Goal: Transaction & Acquisition: Purchase product/service

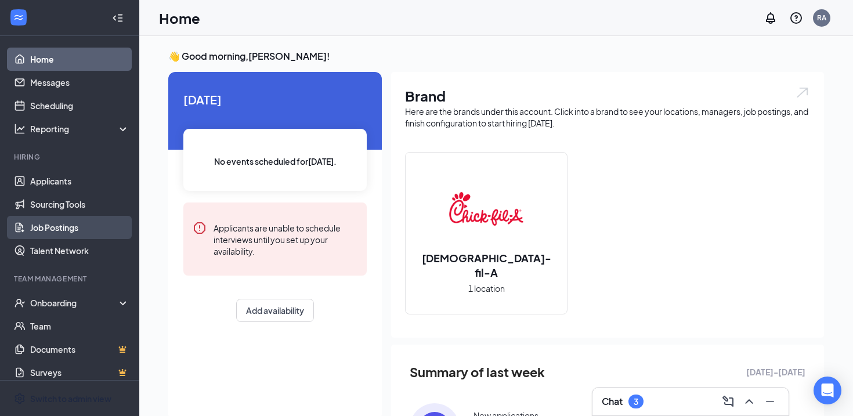
click at [54, 229] on link "Job Postings" at bounding box center [79, 227] width 99 height 23
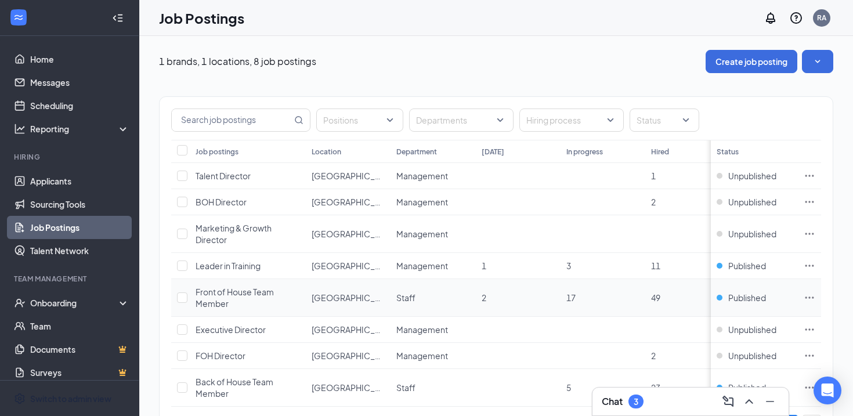
click at [805, 294] on icon "Ellipses" at bounding box center [809, 298] width 12 height 12
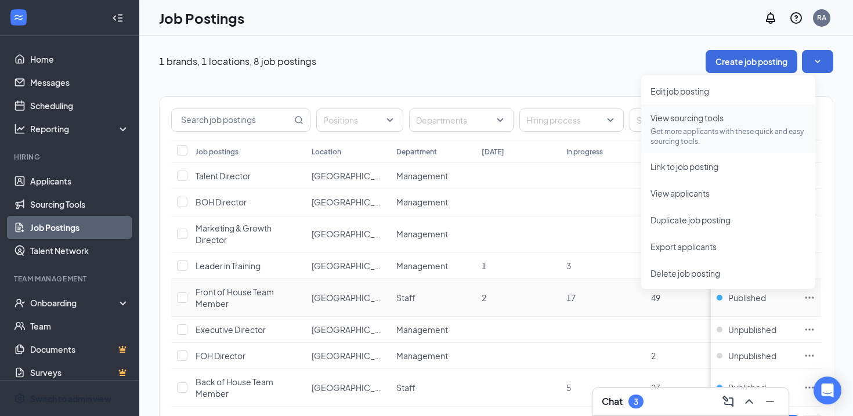
click at [694, 128] on p "Get more applicants with these quick and easy sourcing tools." at bounding box center [727, 136] width 155 height 20
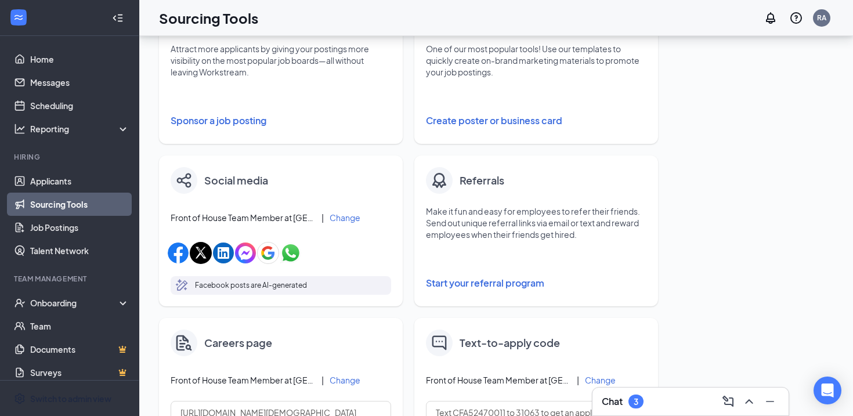
scroll to position [228, 0]
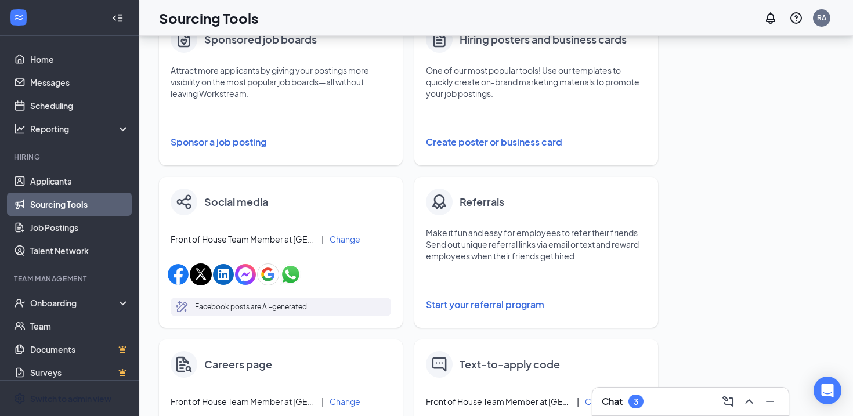
click at [234, 141] on button "Sponsor a job posting" at bounding box center [281, 141] width 220 height 23
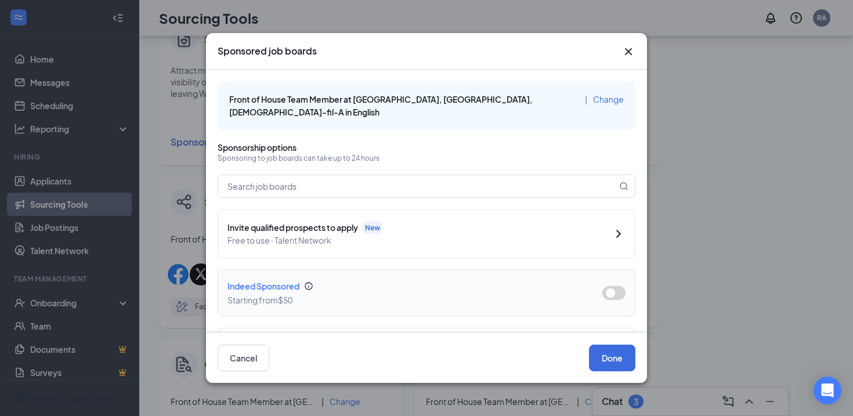
click at [621, 286] on button "button" at bounding box center [613, 293] width 23 height 14
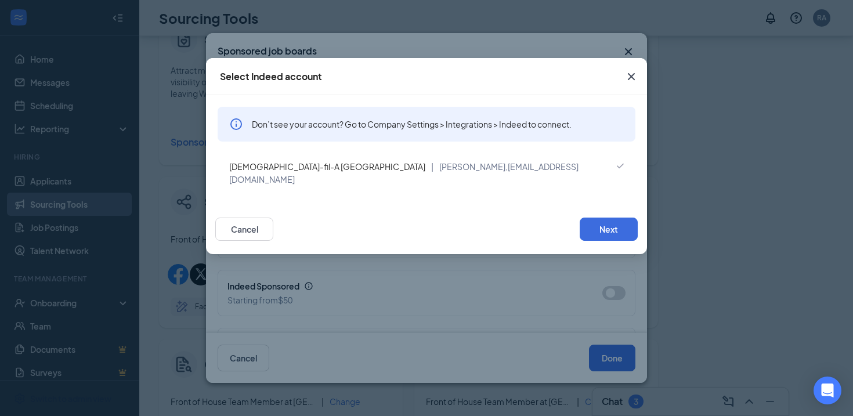
click at [298, 167] on span "[DEMOGRAPHIC_DATA]-fil-A [GEOGRAPHIC_DATA]" at bounding box center [327, 166] width 196 height 10
click at [603, 217] on button "Next" at bounding box center [608, 228] width 58 height 23
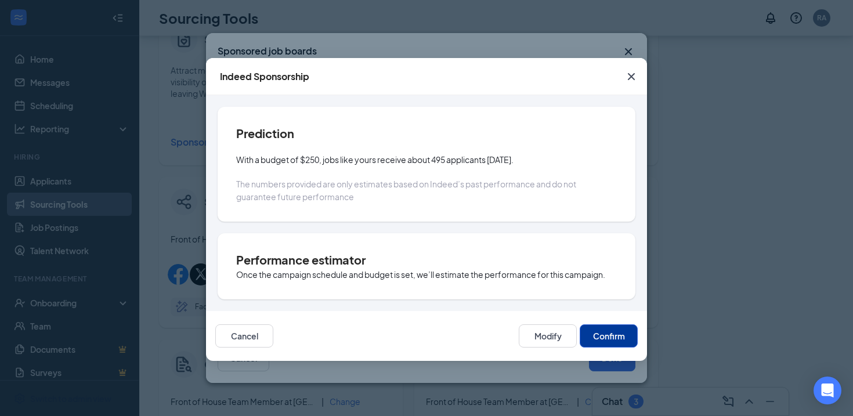
scroll to position [330, 0]
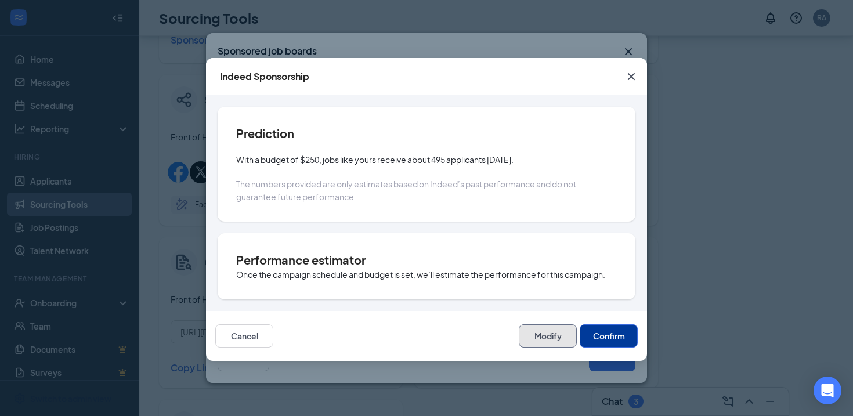
click at [543, 335] on button "Modify" at bounding box center [548, 335] width 58 height 23
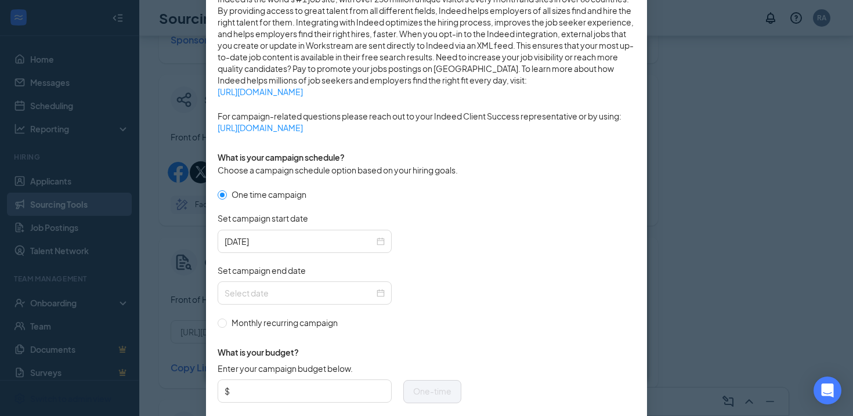
scroll to position [222, 0]
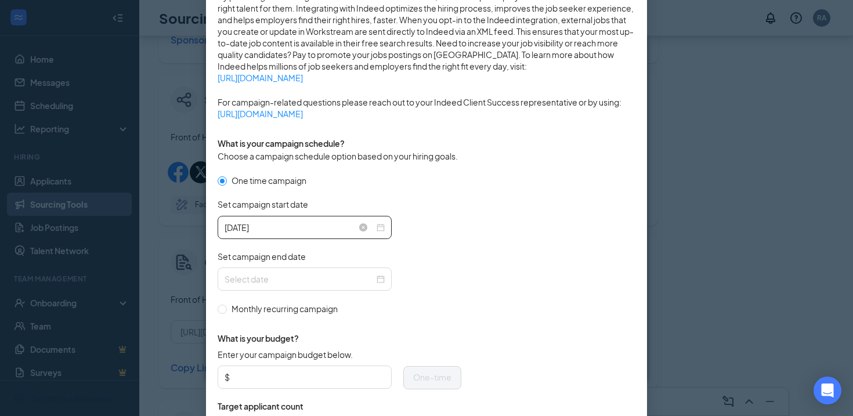
click at [379, 227] on div "[DATE]" at bounding box center [304, 227] width 160 height 13
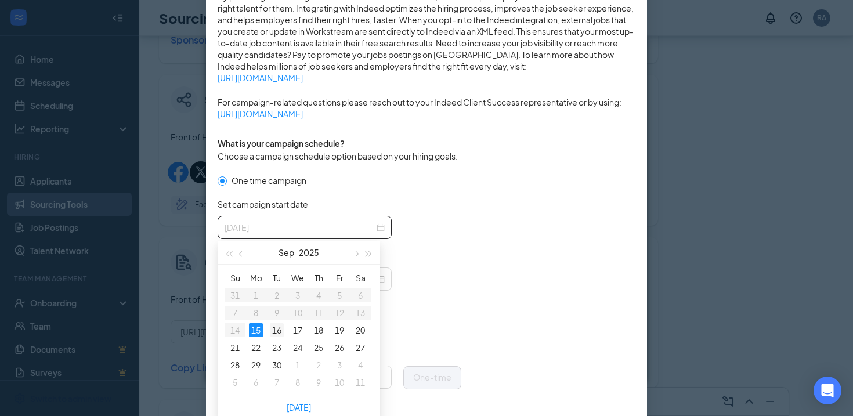
type input "[DATE]"
click at [277, 335] on div "16" at bounding box center [277, 330] width 14 height 14
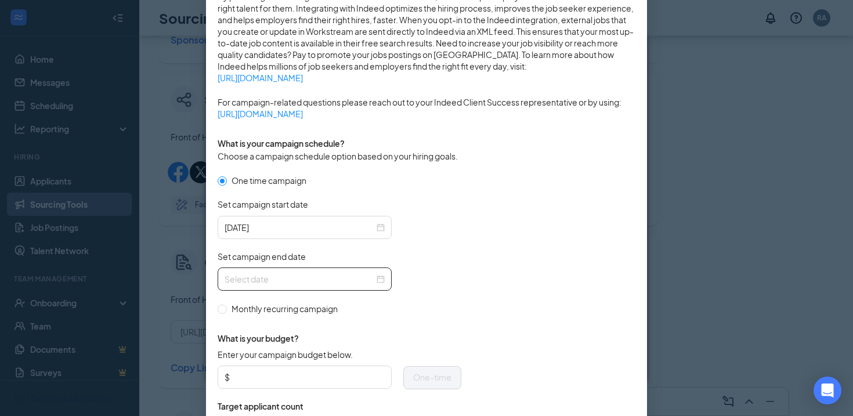
click at [316, 274] on input "Set campaign end date" at bounding box center [299, 279] width 150 height 13
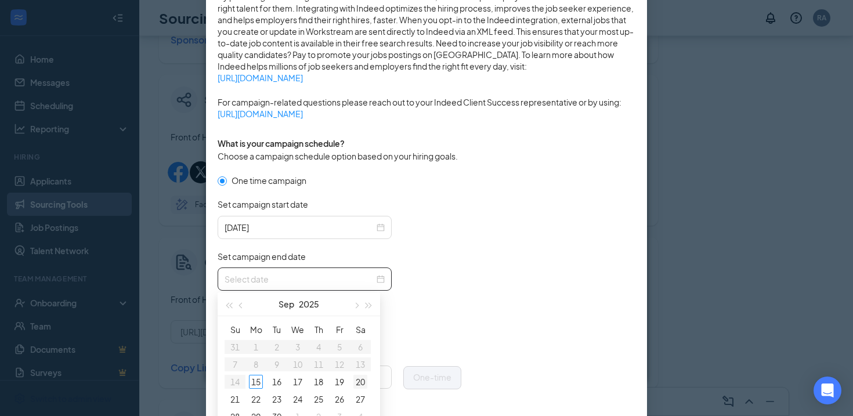
type input "[DATE]"
click at [359, 378] on div "20" at bounding box center [360, 382] width 14 height 14
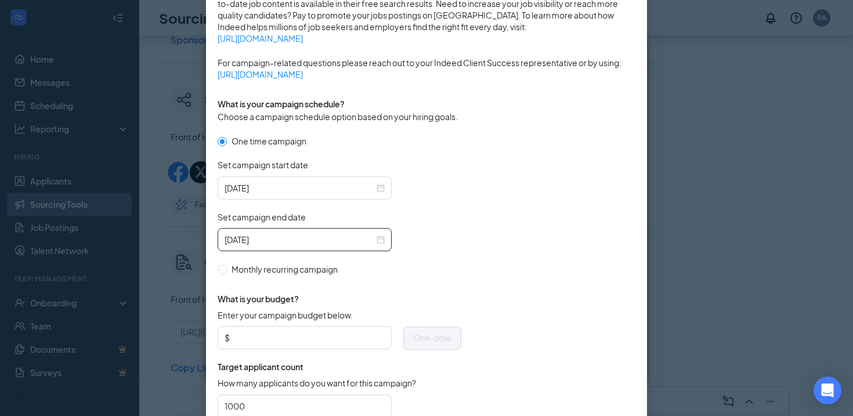
scroll to position [263, 0]
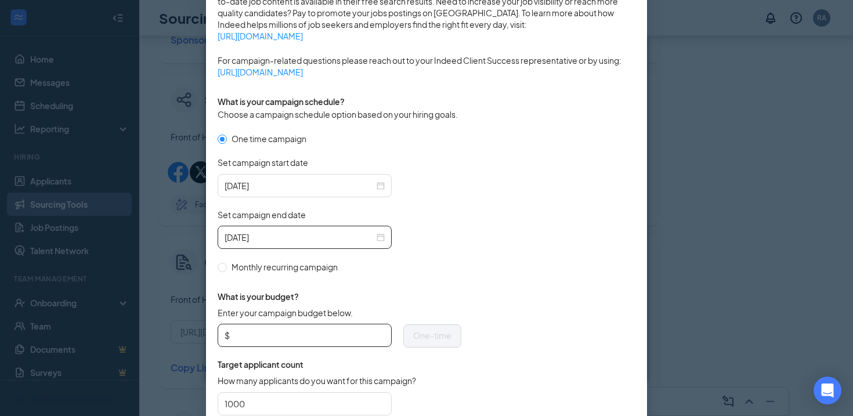
click at [273, 331] on input "Enter your campaign budget below." at bounding box center [308, 335] width 153 height 17
type input "200"
click at [419, 274] on div "What is your budget? Enter your campaign budget below. $ 200 One-time Target ap…" at bounding box center [339, 350] width 244 height 154
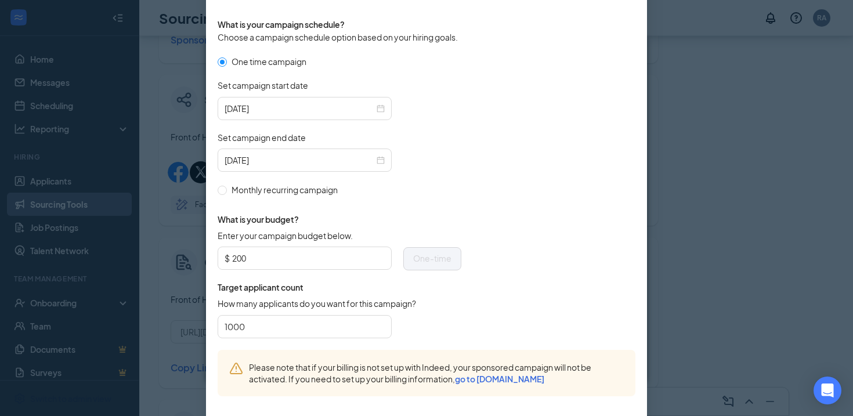
scroll to position [342, 0]
click at [287, 327] on input "1000" at bounding box center [304, 324] width 160 height 17
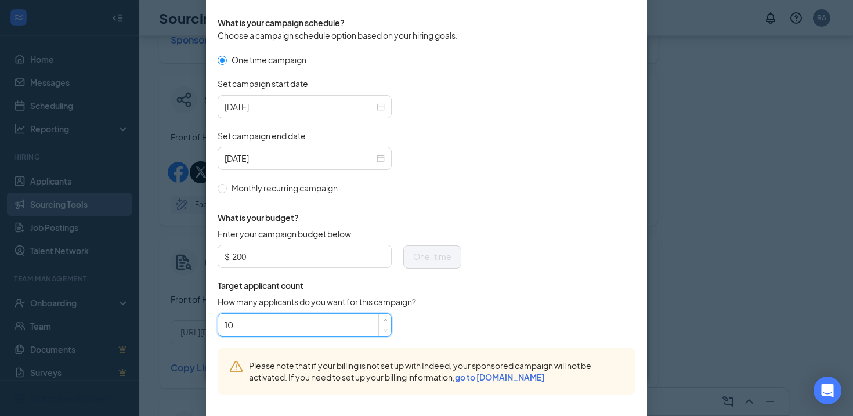
type input "1"
type input "400"
click at [513, 317] on form "One time campaign Set campaign start date [DATE] Set campaign end date [DATE] M…" at bounding box center [426, 200] width 418 height 295
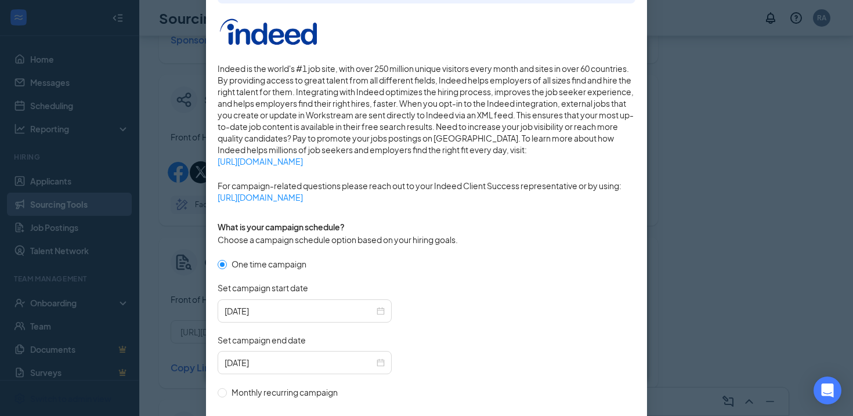
scroll to position [395, 0]
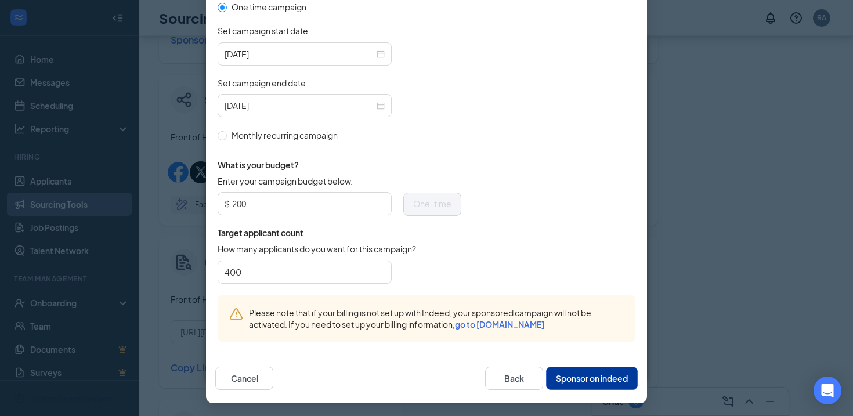
click at [564, 371] on button "Sponsor on indeed" at bounding box center [592, 378] width 92 height 23
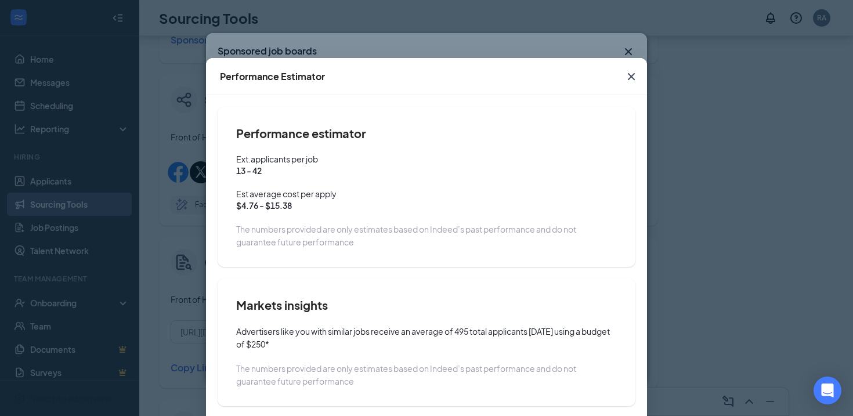
scroll to position [66, 0]
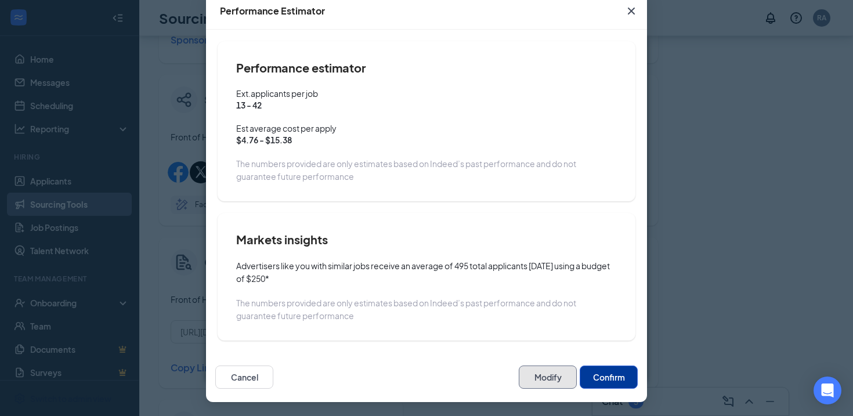
click at [544, 376] on button "Modify" at bounding box center [548, 376] width 58 height 23
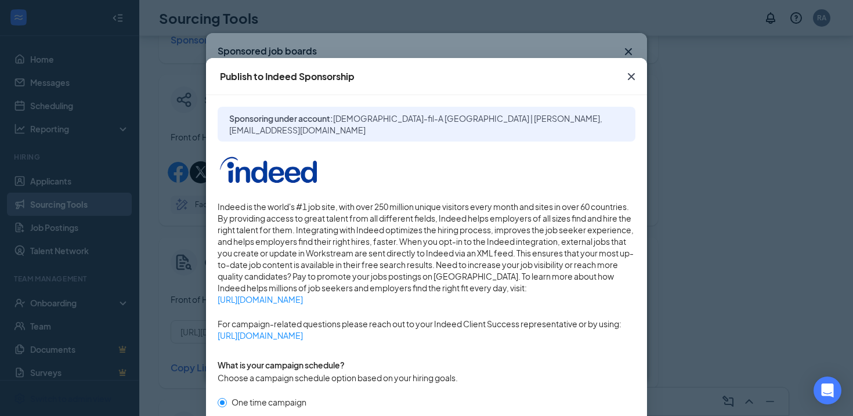
scroll to position [395, 0]
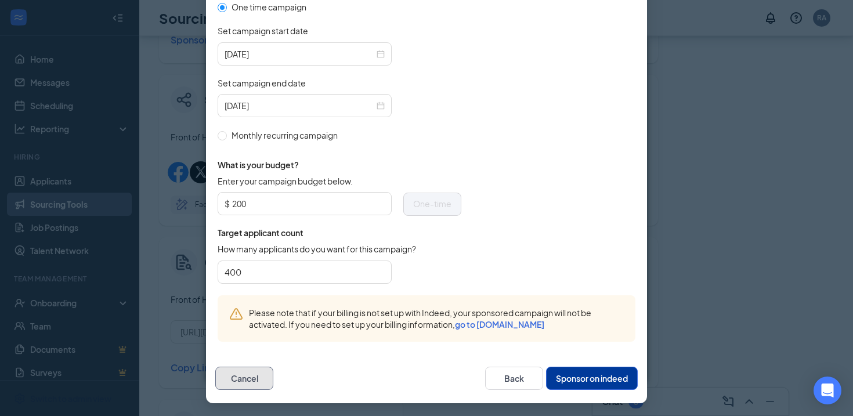
click at [252, 377] on button "Cancel" at bounding box center [244, 378] width 58 height 23
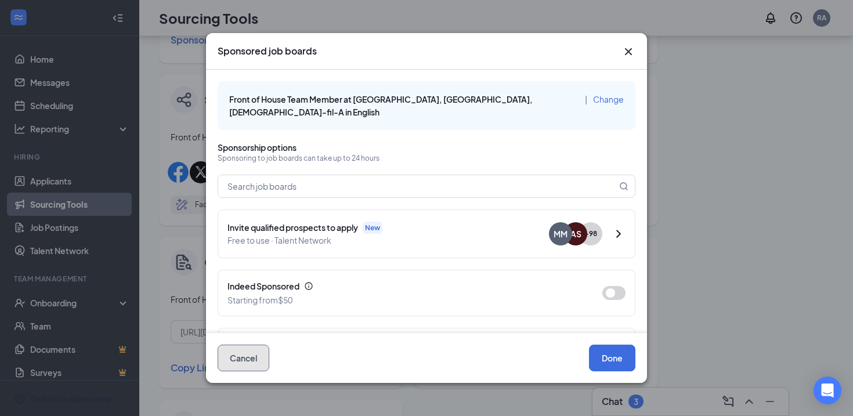
click at [241, 361] on button "Cancel" at bounding box center [243, 358] width 52 height 27
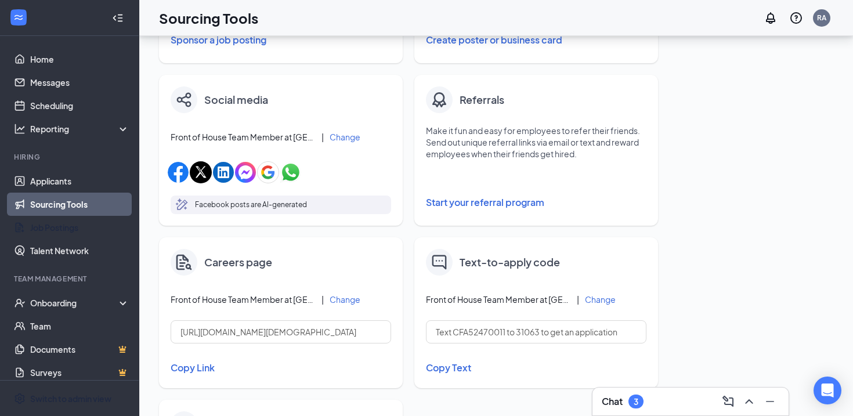
drag, startPoint x: 70, startPoint y: 223, endPoint x: 74, endPoint y: 197, distance: 26.5
click at [74, 197] on link "Sourcing Tools" at bounding box center [79, 204] width 99 height 23
click at [51, 206] on link "Sourcing Tools" at bounding box center [79, 204] width 99 height 23
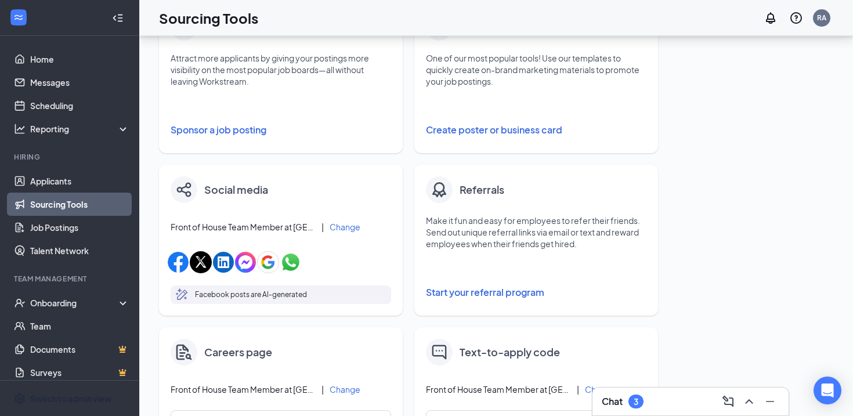
scroll to position [240, 0]
click at [241, 140] on button "Sponsor a job posting" at bounding box center [281, 130] width 220 height 23
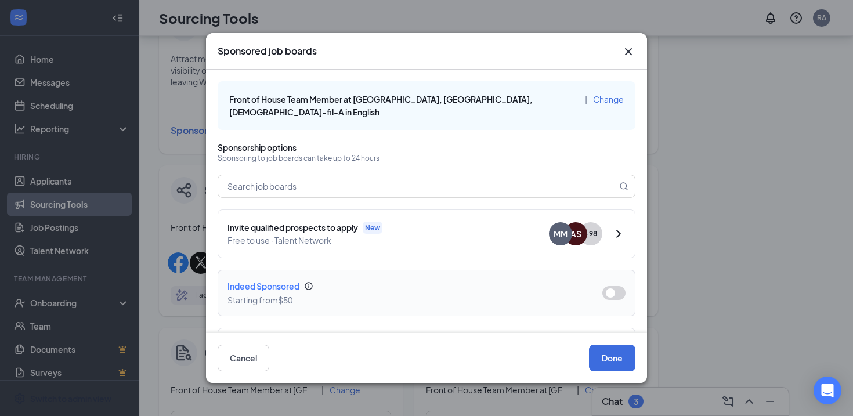
click at [611, 286] on button "button" at bounding box center [613, 293] width 23 height 14
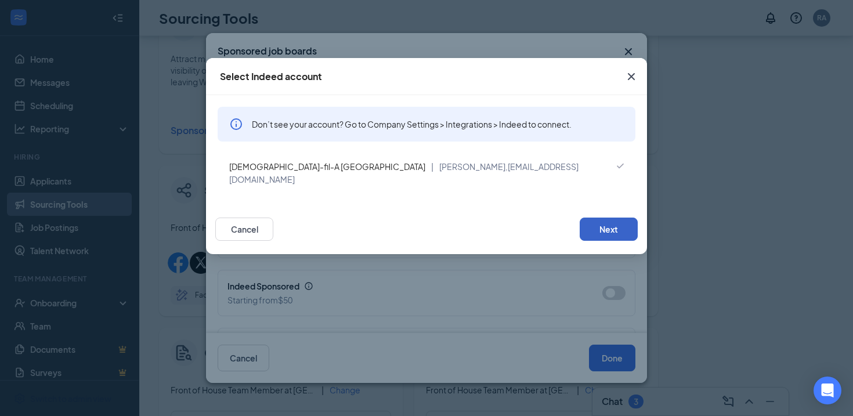
click at [601, 217] on button "Next" at bounding box center [608, 228] width 58 height 23
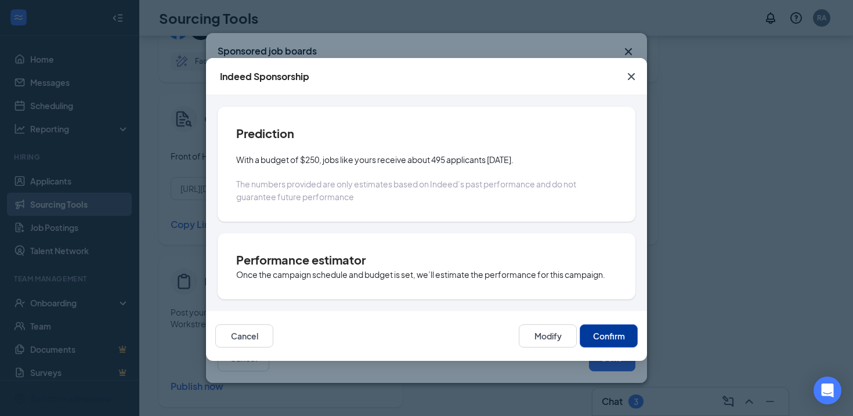
scroll to position [490, 0]
click at [566, 336] on button "Modify" at bounding box center [548, 335] width 58 height 23
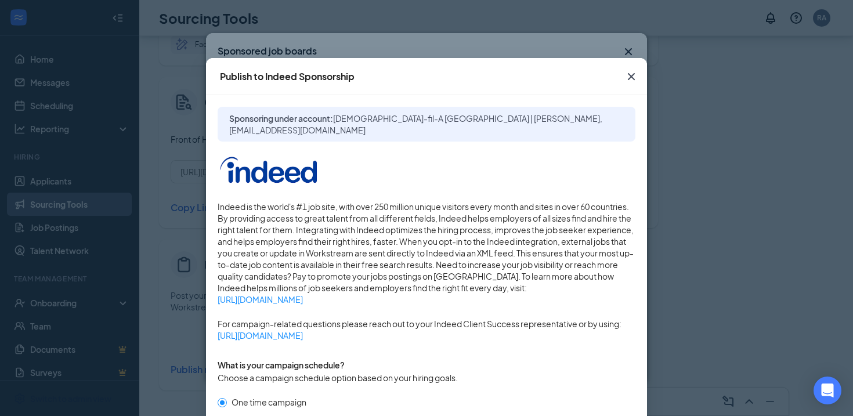
click at [425, 126] on span "[DEMOGRAPHIC_DATA]-fil-A [GEOGRAPHIC_DATA] | [PERSON_NAME], [EMAIL_ADDRESS][DOM…" at bounding box center [415, 124] width 373 height 22
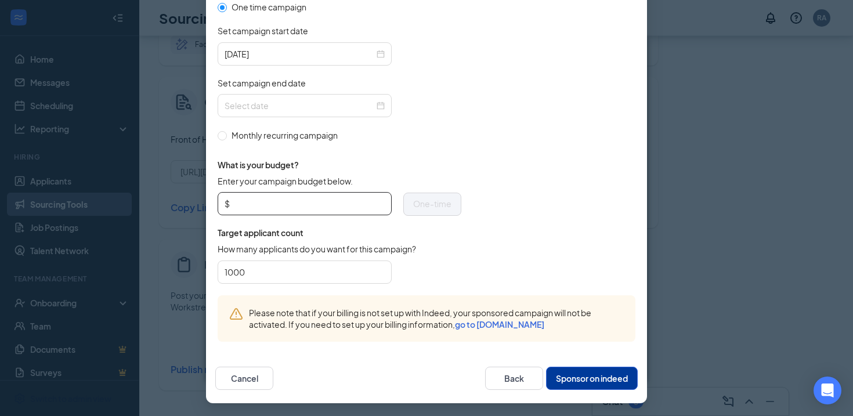
click at [281, 196] on input "Enter your campaign budget below." at bounding box center [308, 203] width 153 height 17
type input "100"
click at [414, 144] on div "What is your budget? Enter your campaign budget below. $ 100 One-time Target ap…" at bounding box center [339, 219] width 244 height 154
click at [381, 55] on div "[DATE]" at bounding box center [304, 54] width 160 height 13
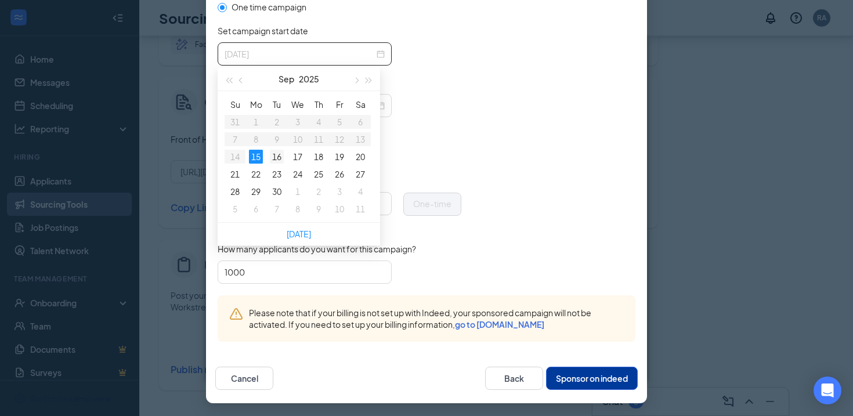
type input "[DATE]"
click at [275, 158] on div "16" at bounding box center [277, 157] width 14 height 14
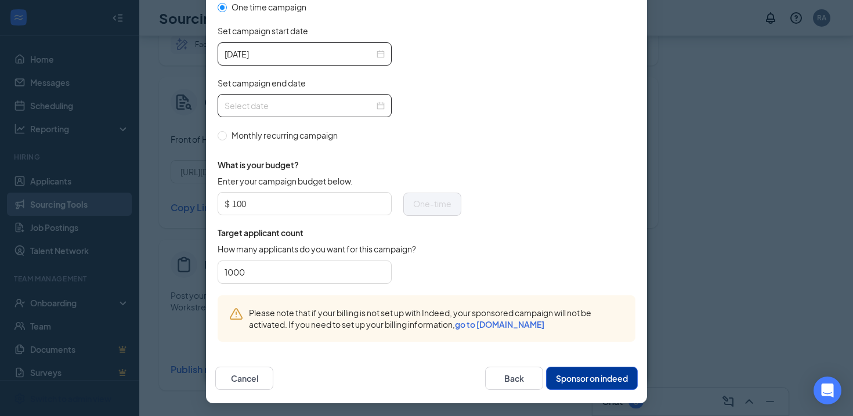
click at [348, 96] on div at bounding box center [304, 105] width 174 height 23
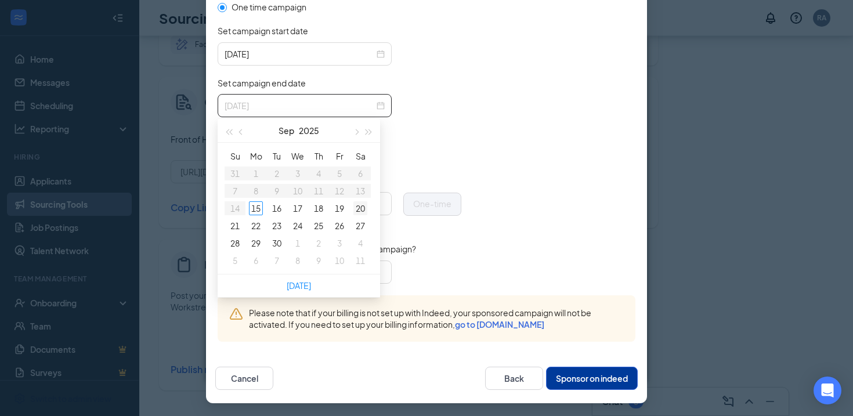
type input "[DATE]"
click at [356, 209] on div "20" at bounding box center [360, 208] width 14 height 14
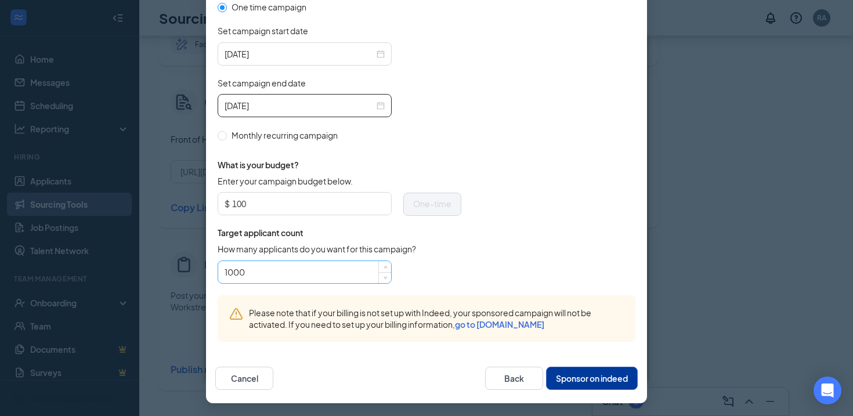
click at [298, 274] on input "1000" at bounding box center [304, 271] width 160 height 17
type input "100"
click at [481, 251] on form "One time campaign Set campaign start date [DATE] Set campaign end date [DATE] M…" at bounding box center [426, 148] width 418 height 295
click at [582, 382] on button "Sponsor on indeed" at bounding box center [592, 378] width 92 height 23
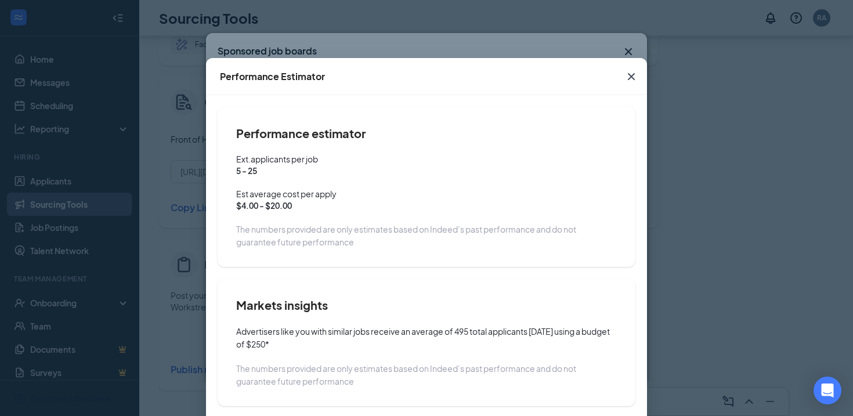
scroll to position [66, 0]
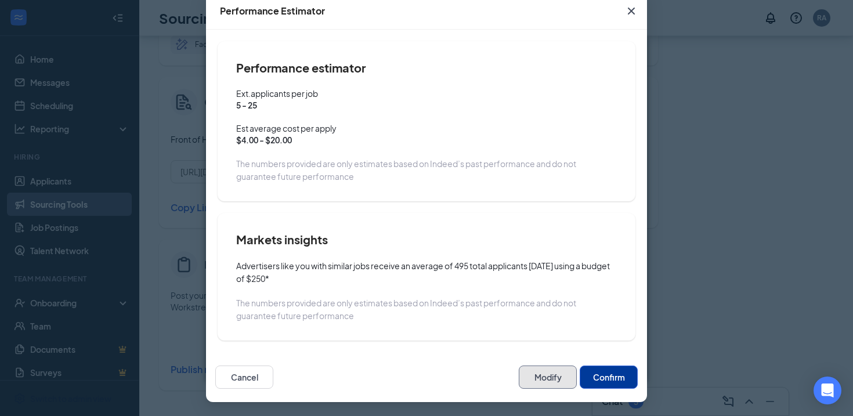
click at [540, 372] on button "Modify" at bounding box center [548, 376] width 58 height 23
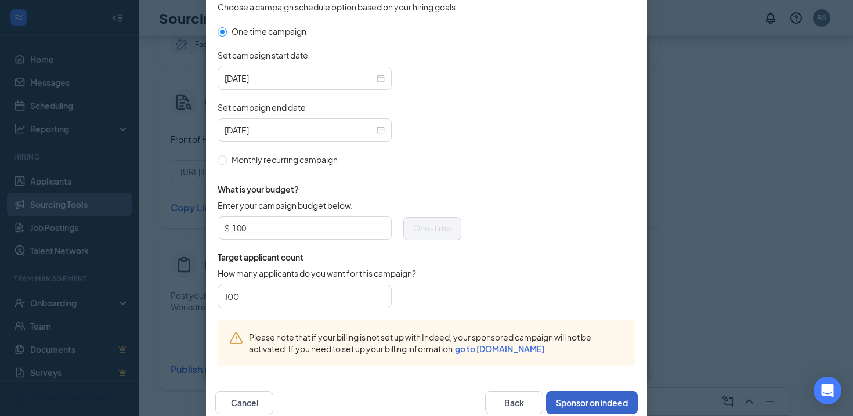
scroll to position [395, 0]
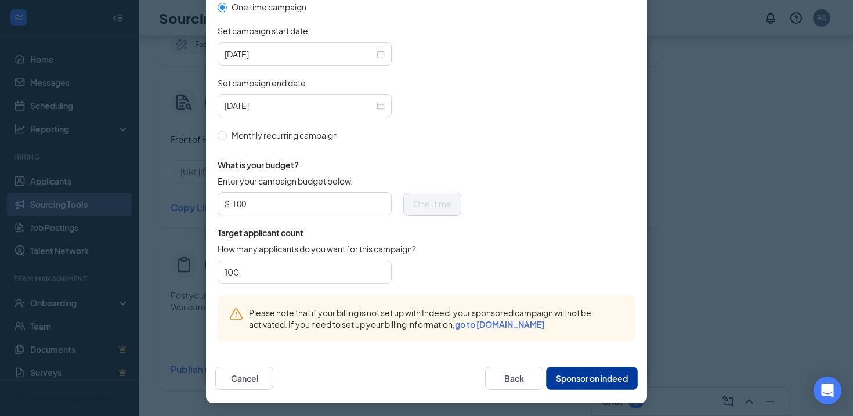
click at [575, 380] on button "Sponsor on indeed" at bounding box center [592, 378] width 92 height 23
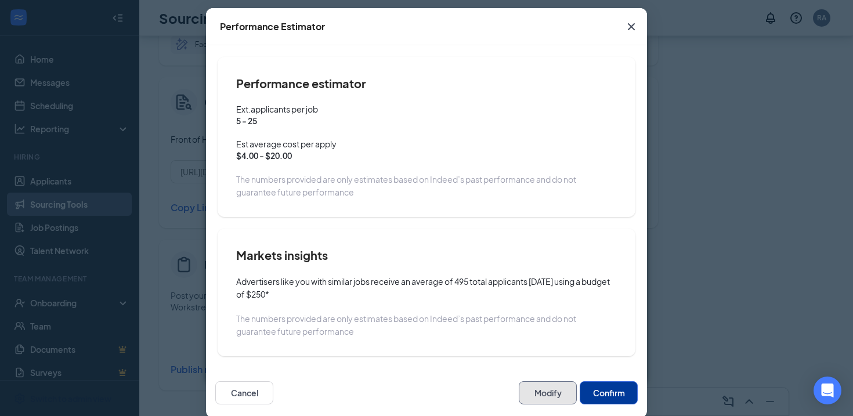
scroll to position [34, 0]
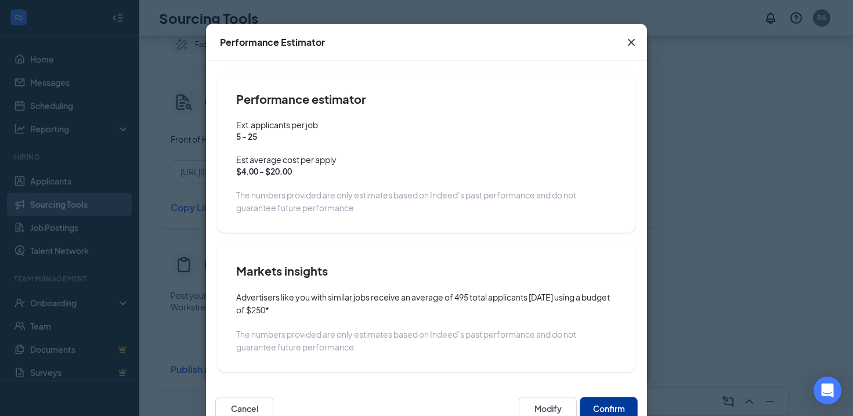
click at [633, 41] on icon "Cross" at bounding box center [631, 42] width 14 height 14
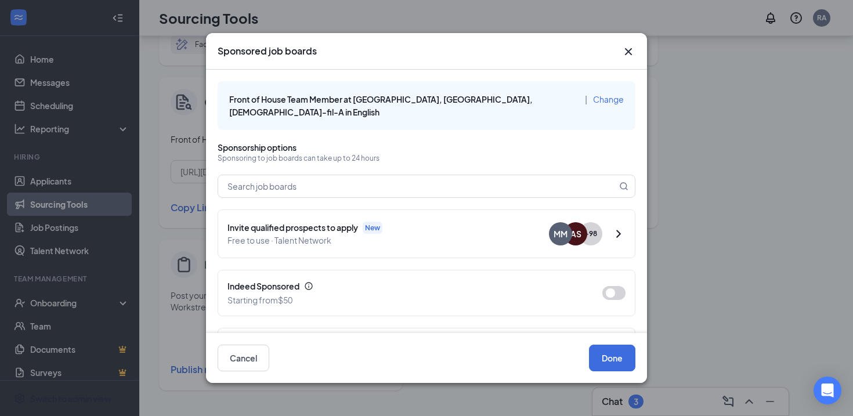
click at [593, 99] on span "Change" at bounding box center [608, 99] width 31 height 10
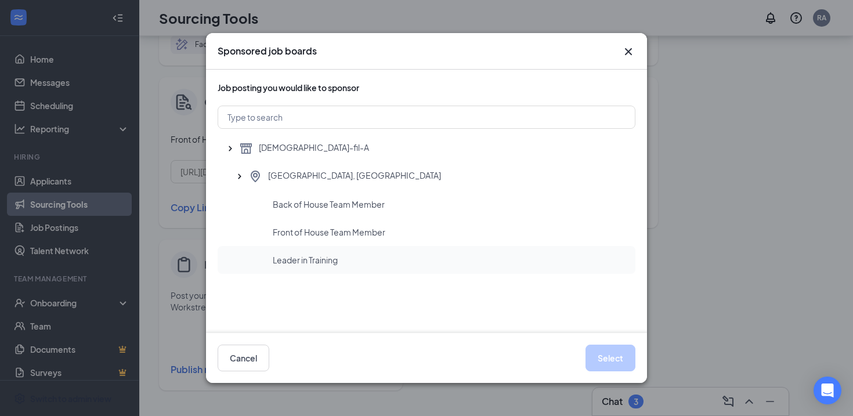
click at [325, 260] on span "Leader in Training" at bounding box center [305, 260] width 65 height 12
click at [256, 366] on button "Cancel" at bounding box center [243, 358] width 52 height 27
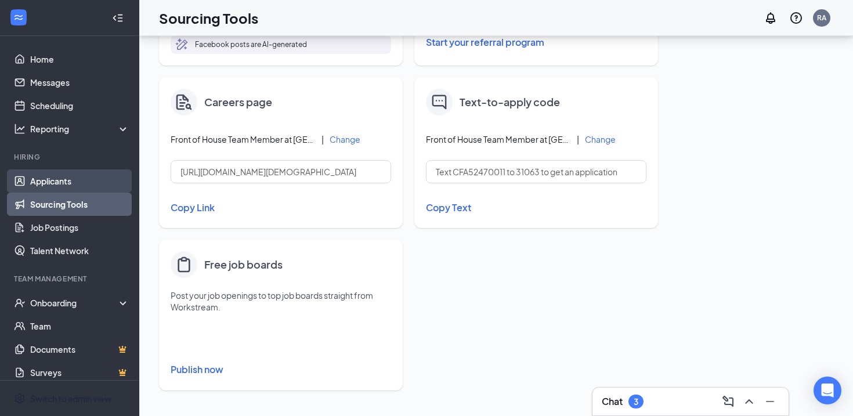
click at [68, 183] on link "Applicants" at bounding box center [79, 180] width 99 height 23
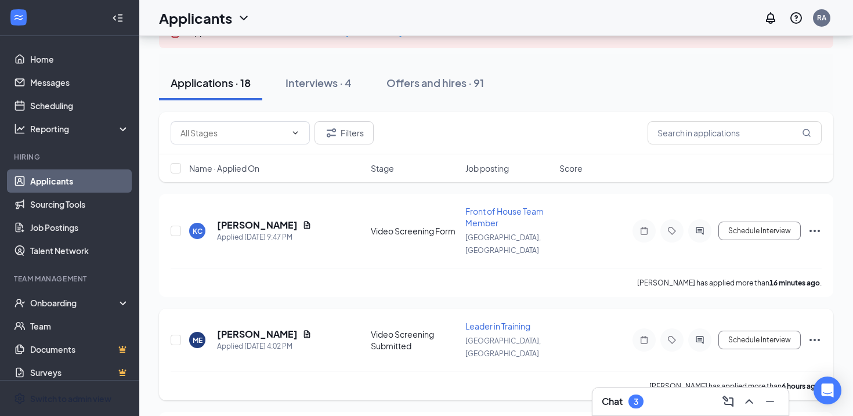
scroll to position [48, 0]
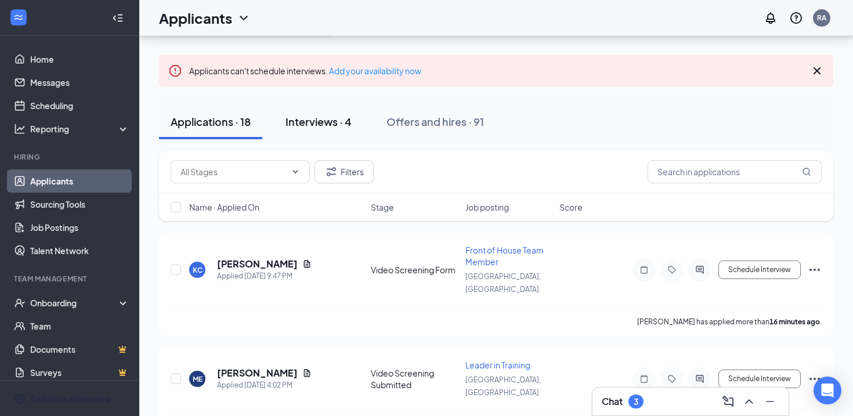
click at [330, 125] on div "Interviews · 4" at bounding box center [318, 121] width 66 height 14
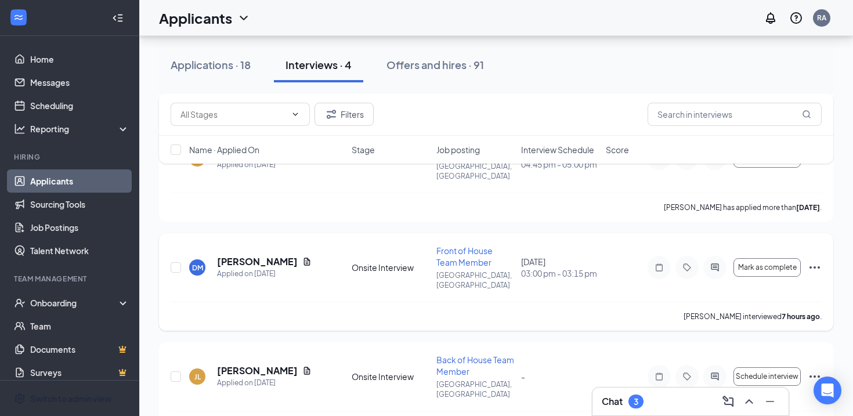
scroll to position [263, 0]
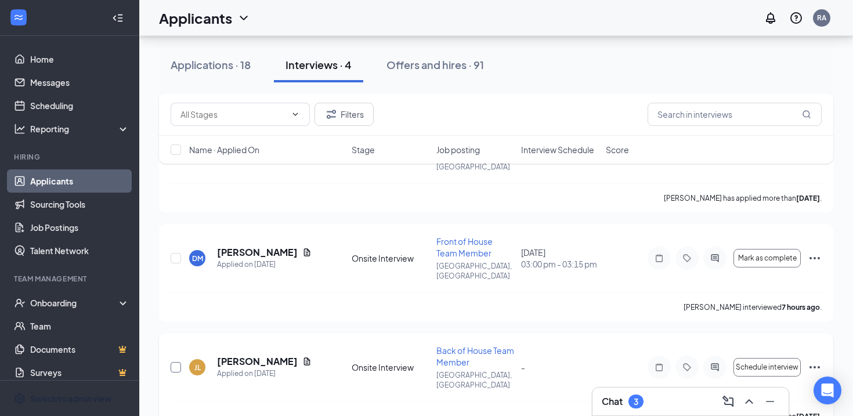
click at [179, 362] on input "checkbox" at bounding box center [176, 367] width 10 height 10
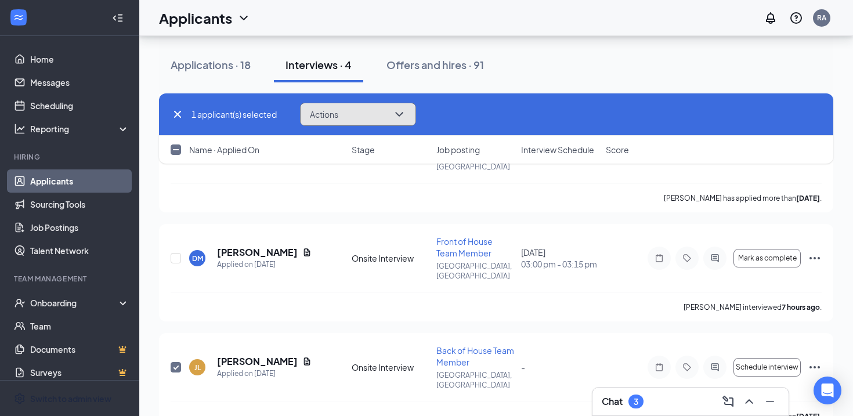
click at [360, 107] on button "Actions" at bounding box center [358, 114] width 116 height 23
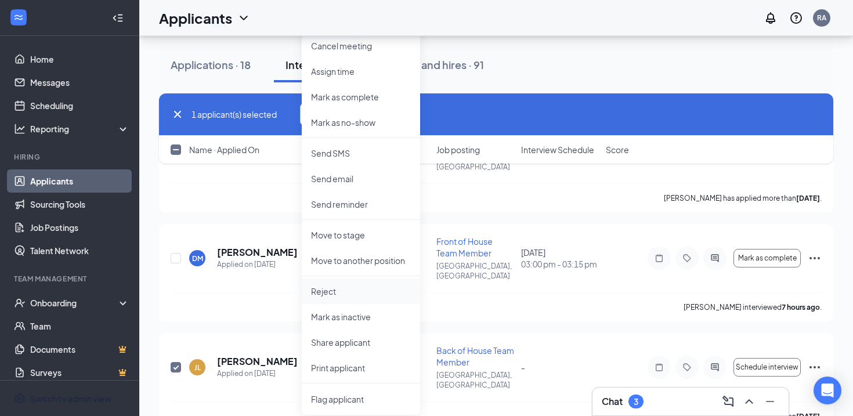
click at [335, 289] on p "Reject" at bounding box center [361, 291] width 100 height 12
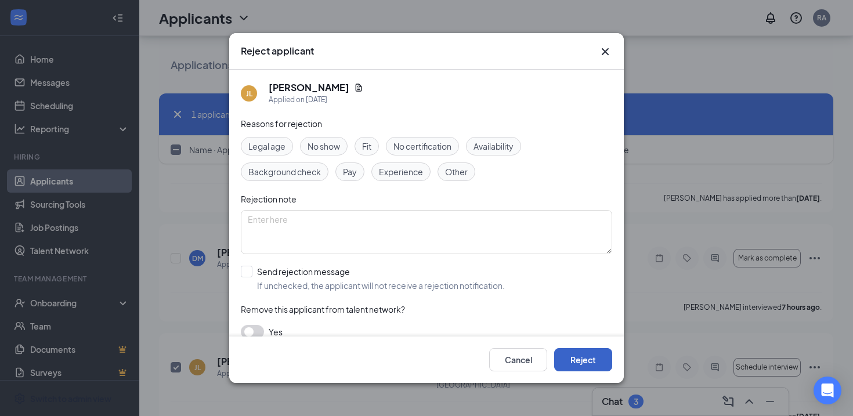
click at [564, 362] on button "Reject" at bounding box center [583, 359] width 58 height 23
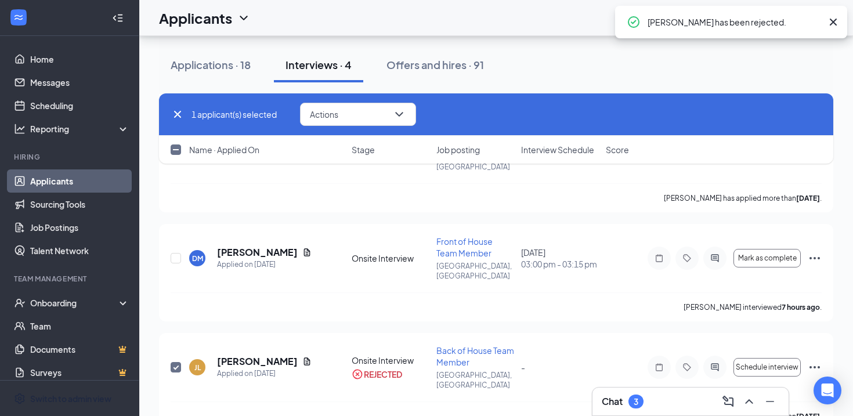
click at [174, 118] on icon "Cross" at bounding box center [178, 114] width 14 height 14
checkbox input "false"
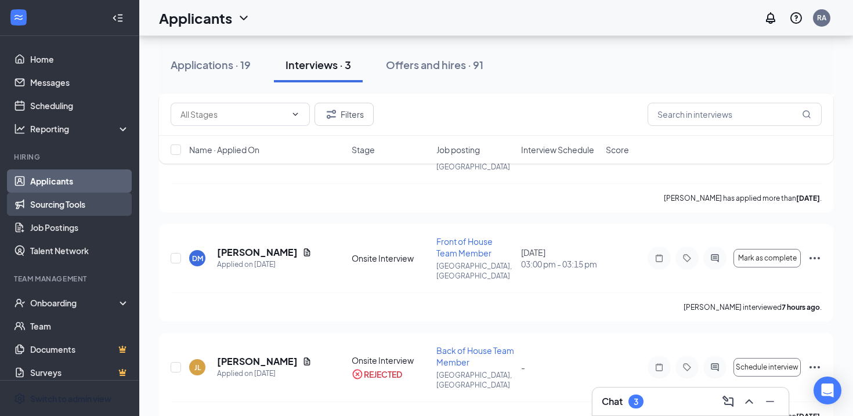
click at [52, 210] on link "Sourcing Tools" at bounding box center [79, 204] width 99 height 23
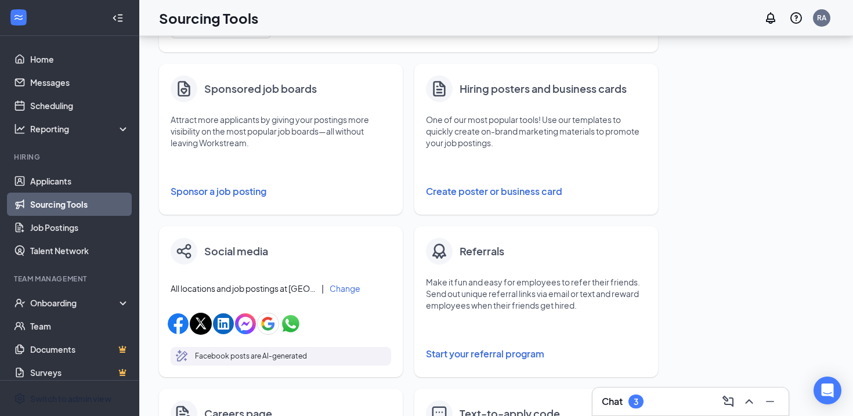
scroll to position [130, 0]
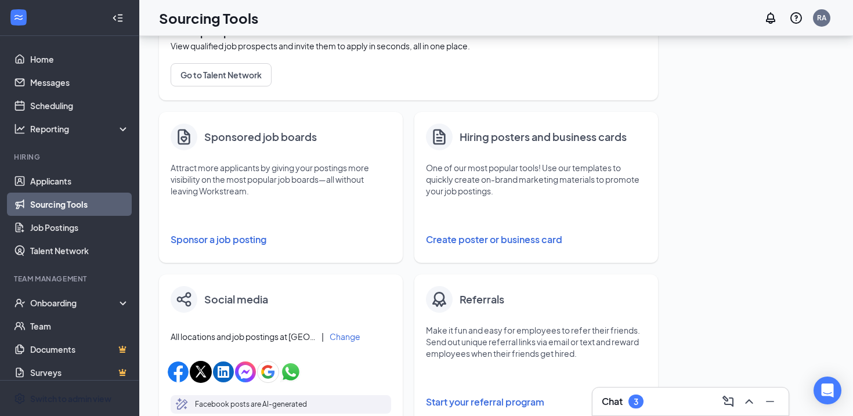
click at [224, 236] on button "Sponsor a job posting" at bounding box center [281, 239] width 220 height 23
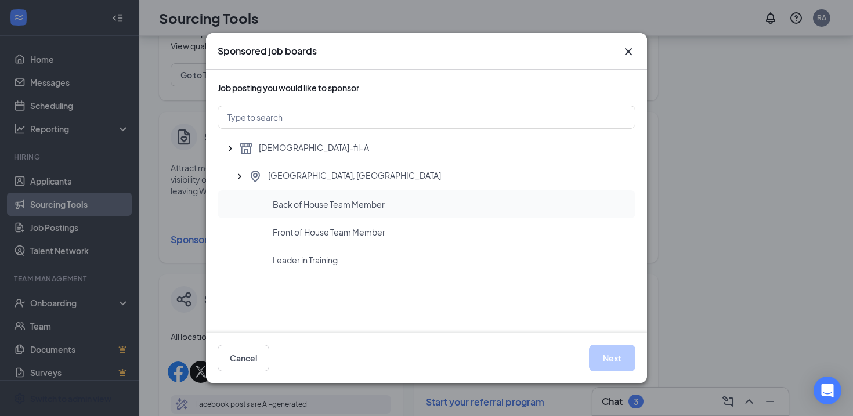
click at [325, 206] on span "Back of House Team Member" at bounding box center [329, 204] width 112 height 12
click at [618, 356] on button "Next" at bounding box center [612, 358] width 46 height 27
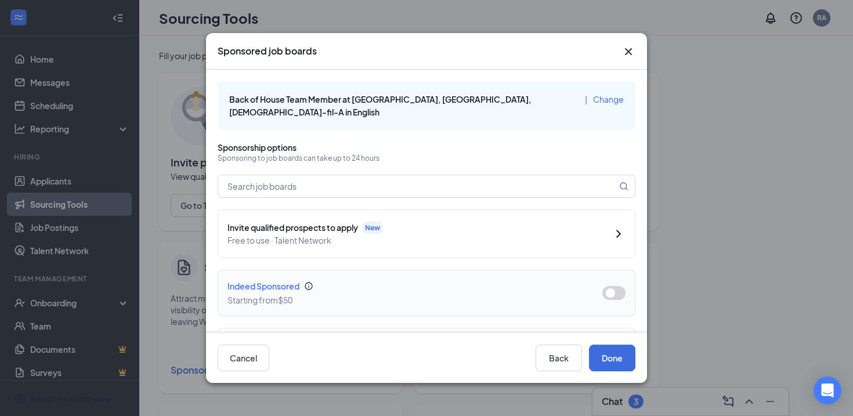
click at [618, 286] on button "button" at bounding box center [613, 293] width 23 height 14
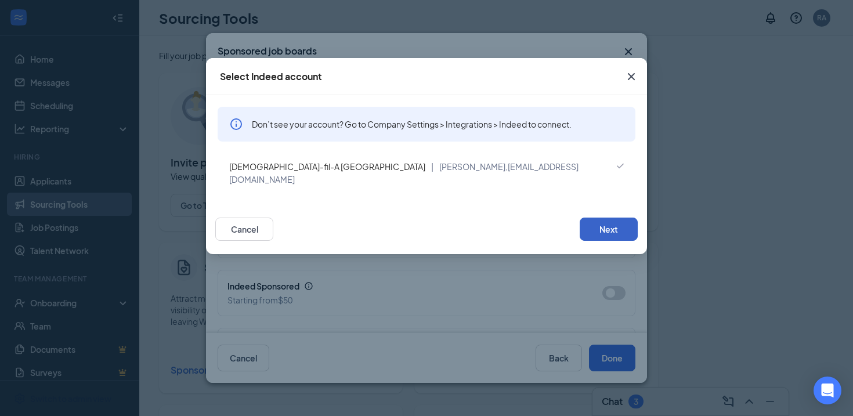
click at [604, 218] on button "Next" at bounding box center [608, 228] width 58 height 23
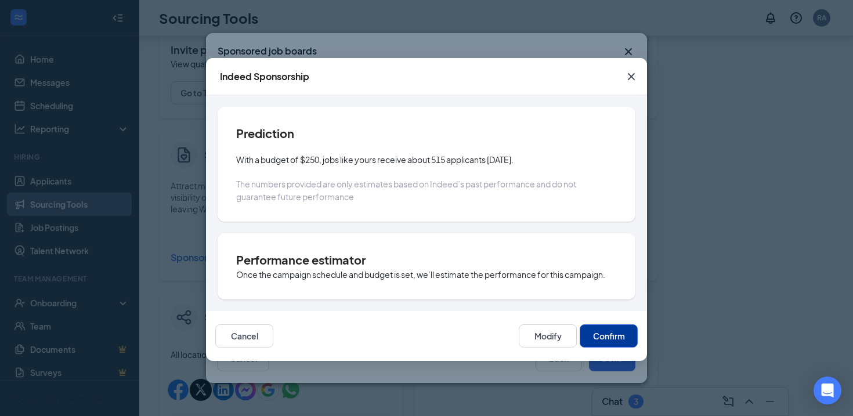
scroll to position [128, 0]
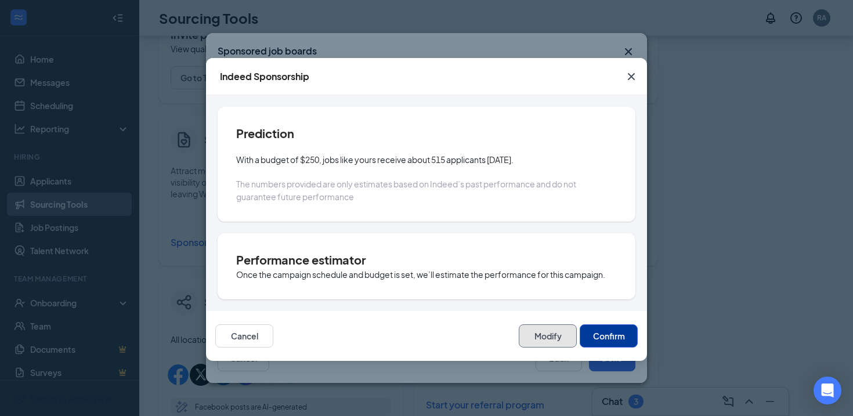
click at [546, 333] on button "Modify" at bounding box center [548, 335] width 58 height 23
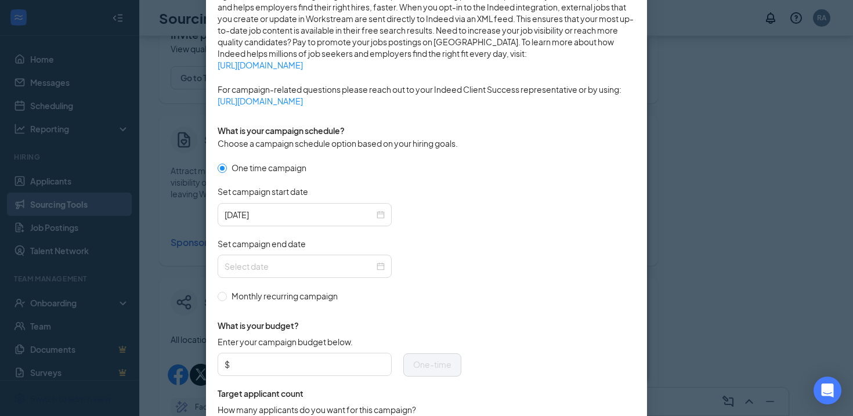
scroll to position [265, 0]
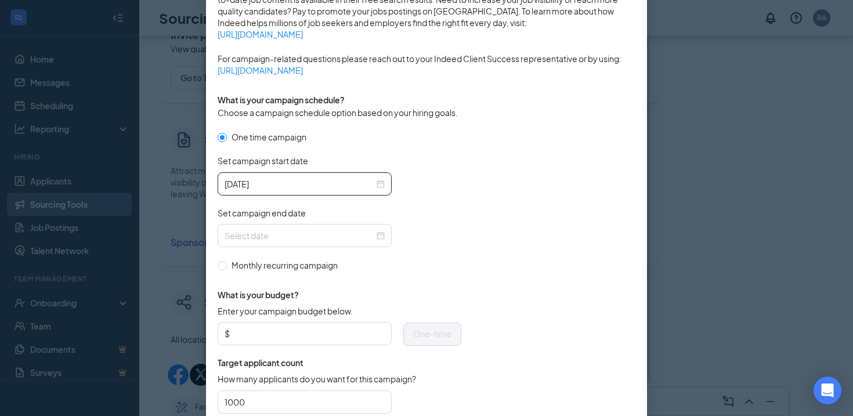
click at [386, 183] on div "[DATE]" at bounding box center [304, 183] width 174 height 23
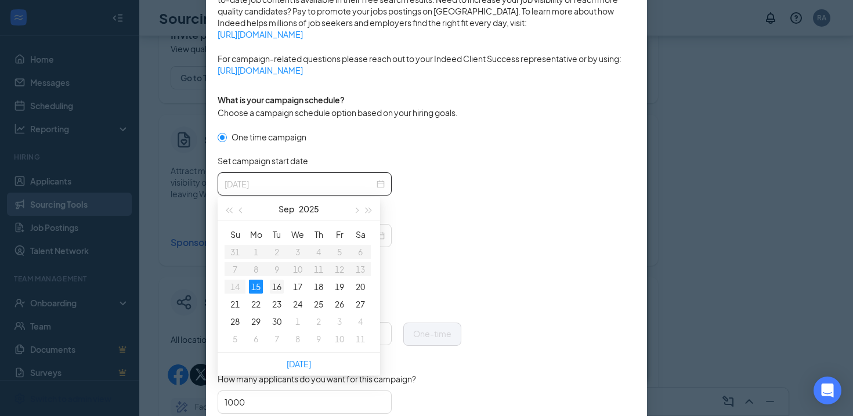
type input "[DATE]"
click at [277, 289] on div "16" at bounding box center [277, 287] width 14 height 14
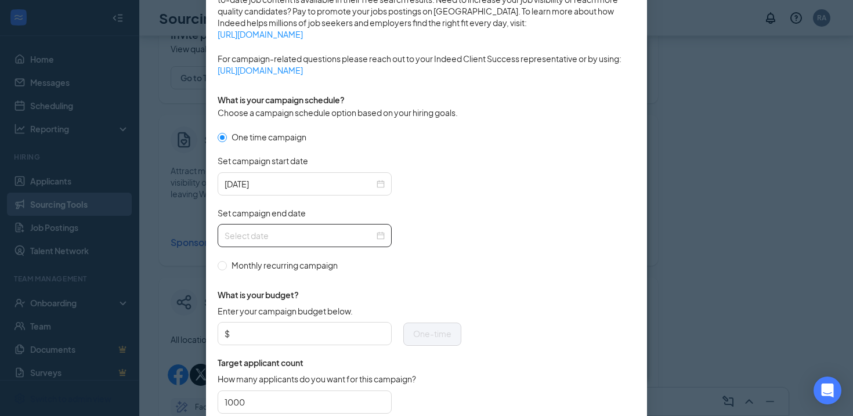
click at [379, 230] on div at bounding box center [304, 235] width 160 height 13
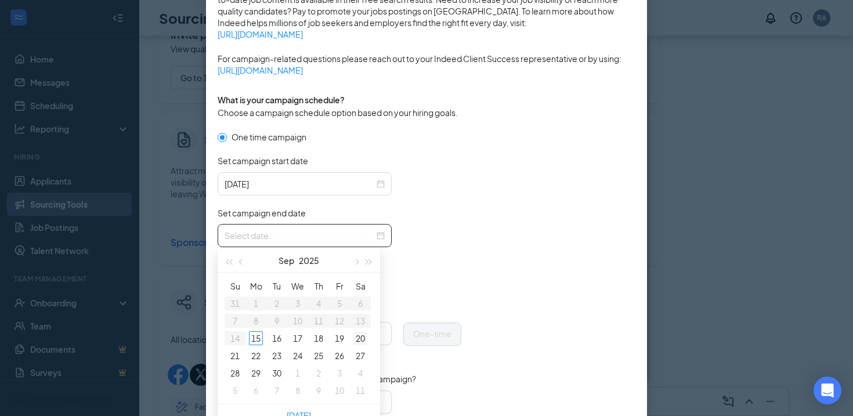
type input "[DATE]"
click at [358, 337] on div "20" at bounding box center [360, 338] width 14 height 14
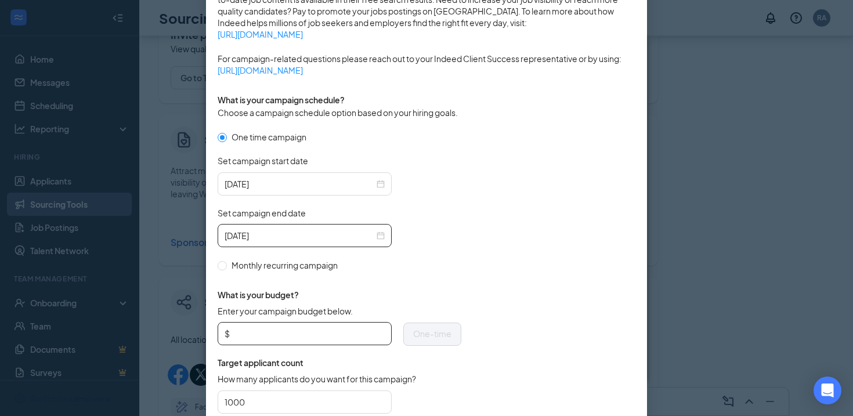
click at [300, 335] on input "Enter your campaign budget below." at bounding box center [308, 333] width 153 height 17
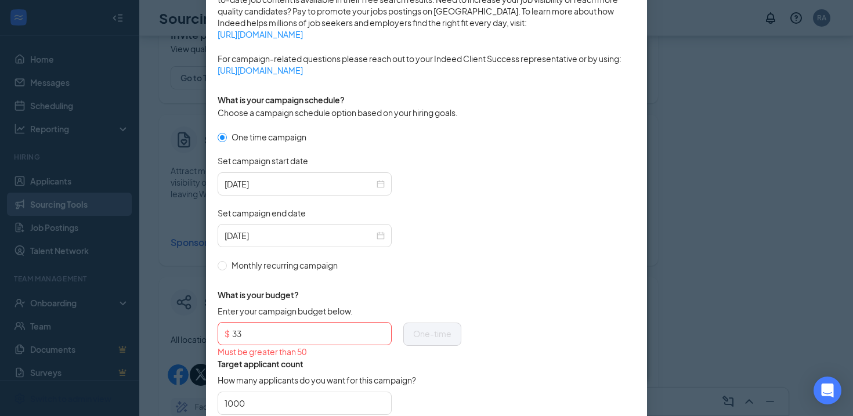
click at [523, 284] on form "One time campaign Set campaign start date [DATE] Set campaign end date [DATE] M…" at bounding box center [426, 278] width 418 height 296
click at [271, 336] on input "33" at bounding box center [308, 333] width 153 height 17
type input "3"
type input "50"
click at [412, 285] on div "What is your budget? Enter your campaign budget below. $ 50 One-time Target app…" at bounding box center [339, 348] width 244 height 154
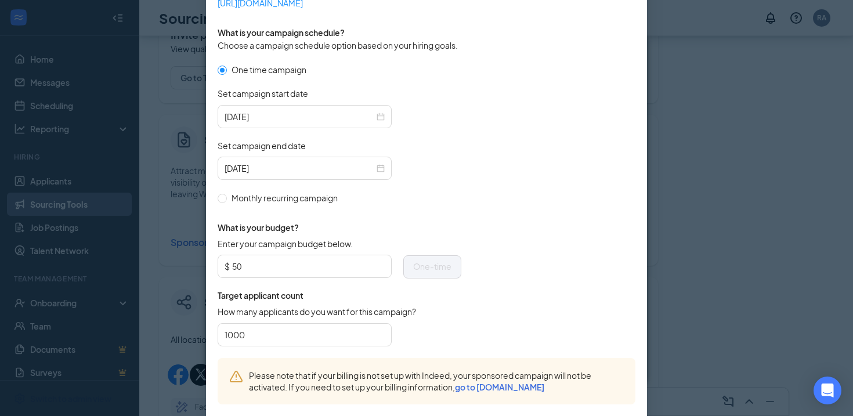
scroll to position [344, 0]
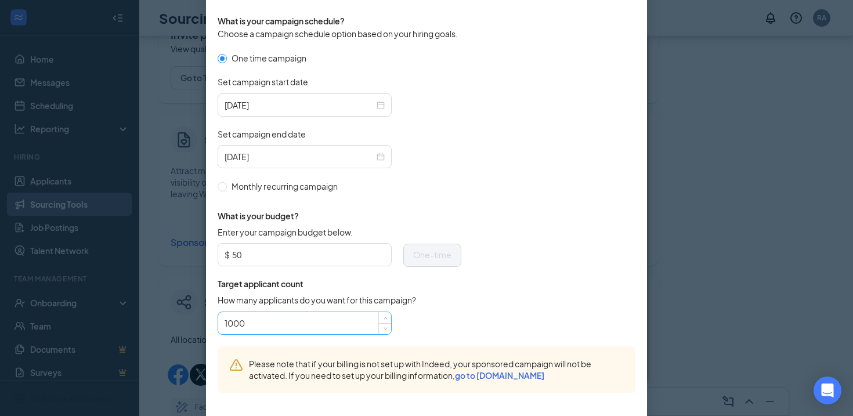
click at [291, 325] on input "1000" at bounding box center [304, 322] width 160 height 17
type input "100"
click at [543, 312] on form "One time campaign Set campaign start date [DATE] Set campaign end date [DATE] M…" at bounding box center [426, 199] width 418 height 295
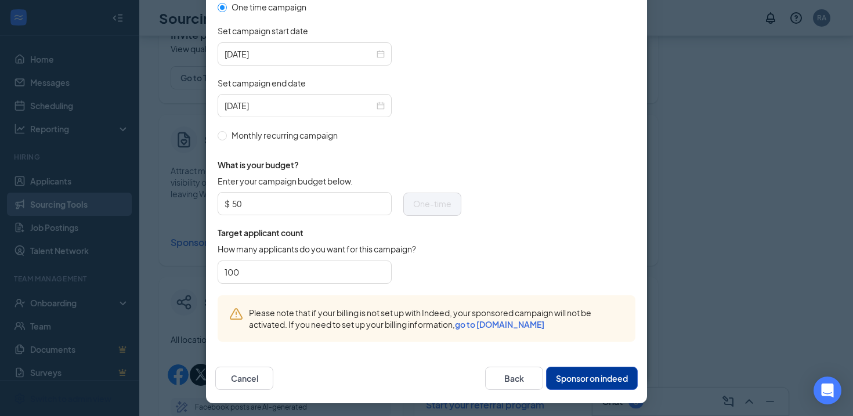
click at [571, 378] on button "Sponsor on indeed" at bounding box center [592, 378] width 92 height 23
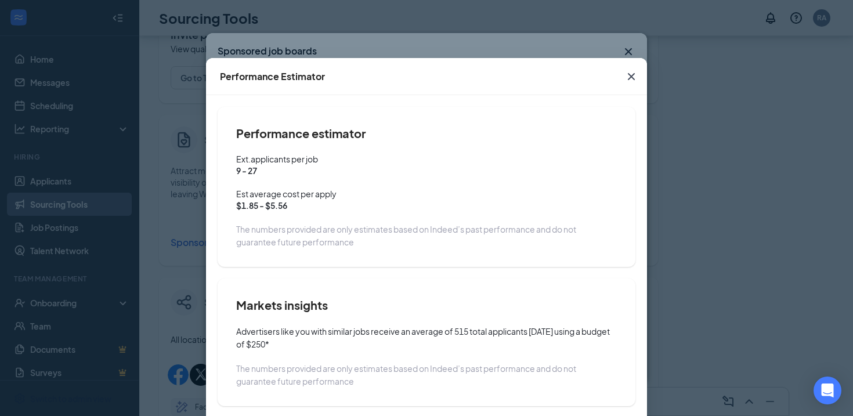
scroll to position [66, 0]
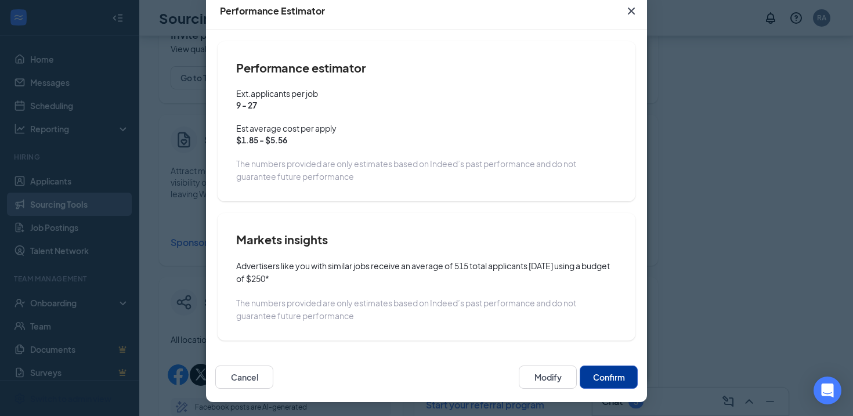
click at [616, 376] on button "Confirm" at bounding box center [608, 376] width 58 height 23
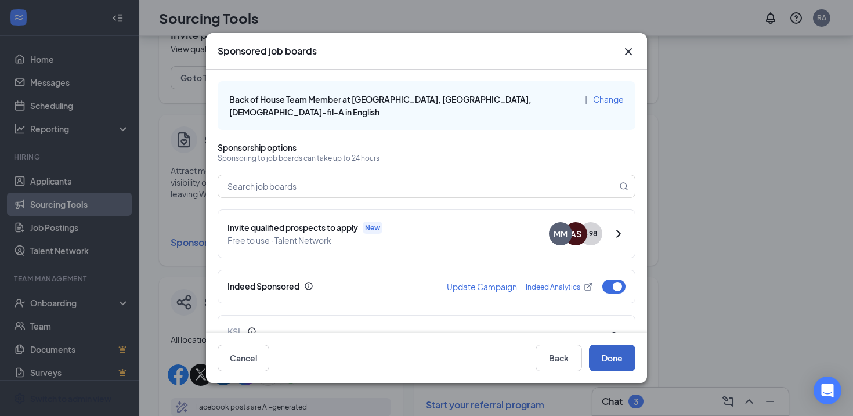
click at [614, 356] on button "Done" at bounding box center [612, 358] width 46 height 27
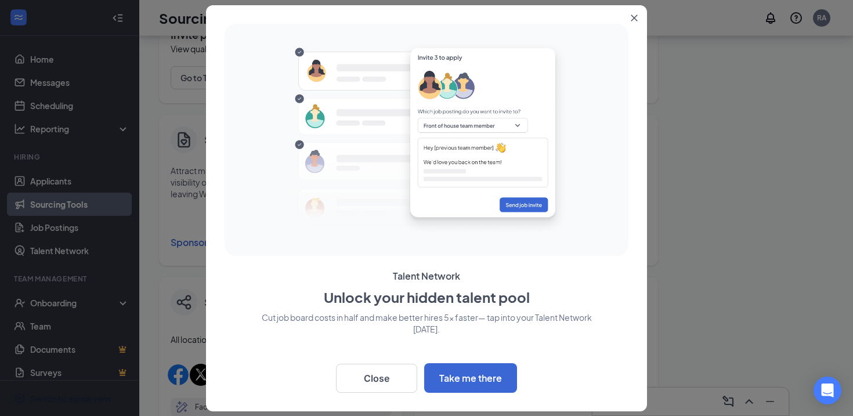
click at [248, 241] on div at bounding box center [426, 138] width 394 height 220
click at [374, 376] on button "Close" at bounding box center [376, 378] width 81 height 29
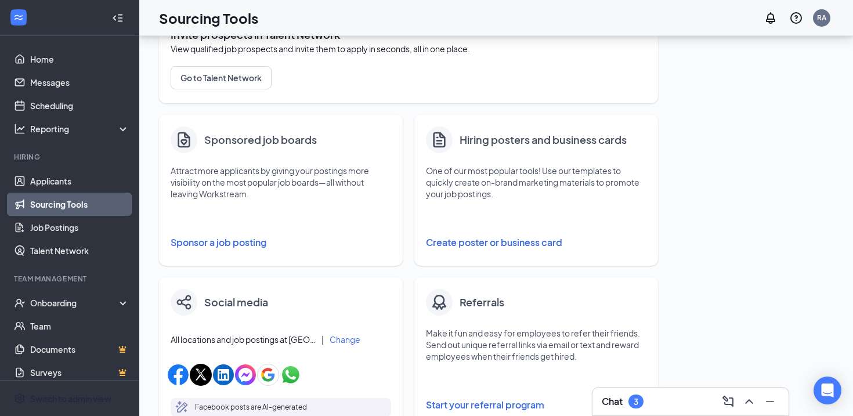
click at [246, 237] on button "Sponsor a job posting" at bounding box center [281, 242] width 220 height 23
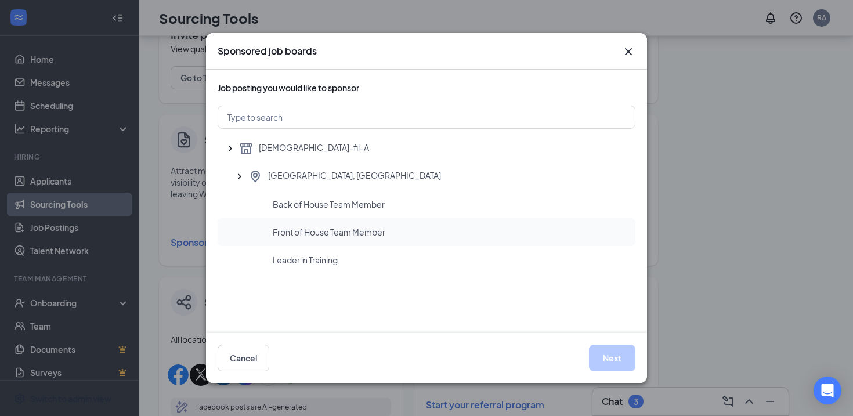
click at [336, 240] on div "Front of House Team Member" at bounding box center [426, 232] width 418 height 28
click at [325, 267] on div "Leader in Training" at bounding box center [426, 260] width 418 height 28
click at [619, 362] on button "Next" at bounding box center [612, 358] width 46 height 27
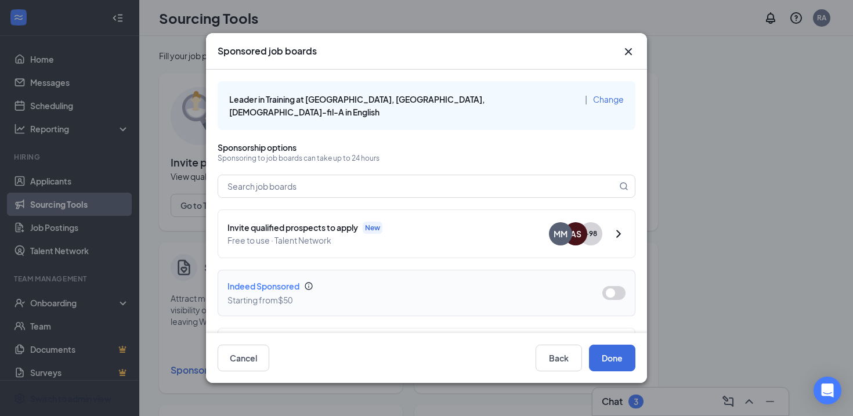
click at [605, 286] on button "button" at bounding box center [613, 293] width 23 height 14
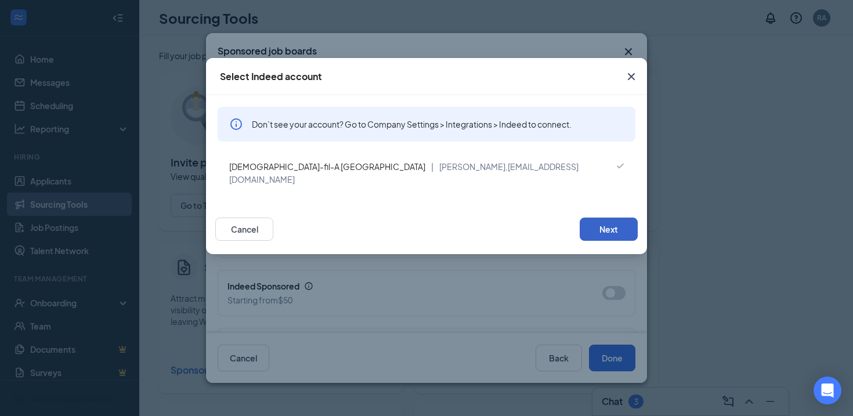
click at [602, 217] on button "Next" at bounding box center [608, 228] width 58 height 23
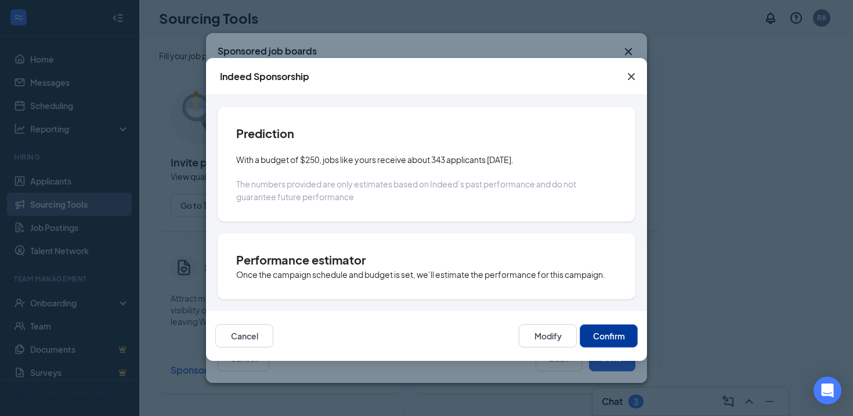
scroll to position [270, 0]
click at [559, 338] on button "Modify" at bounding box center [548, 335] width 58 height 23
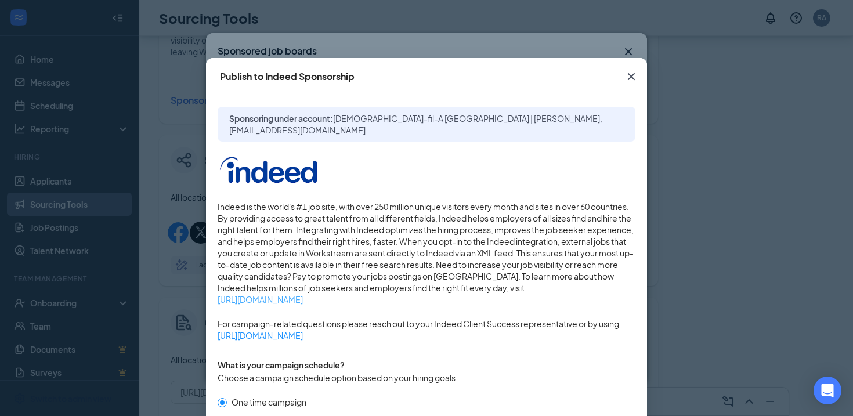
scroll to position [196, 0]
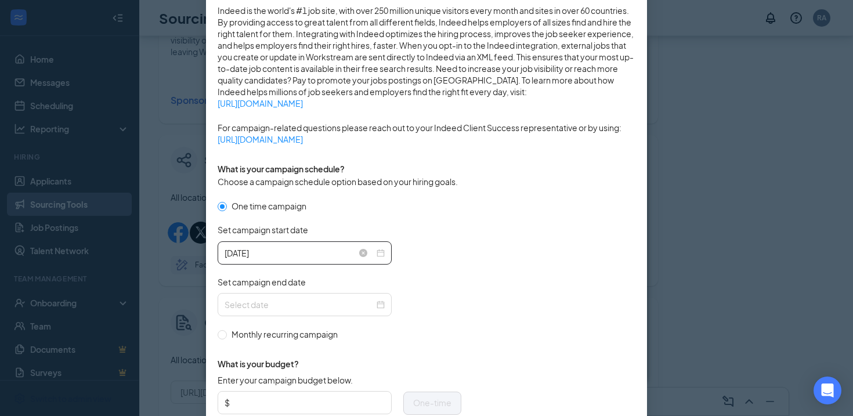
click at [376, 253] on div "[DATE]" at bounding box center [304, 252] width 160 height 13
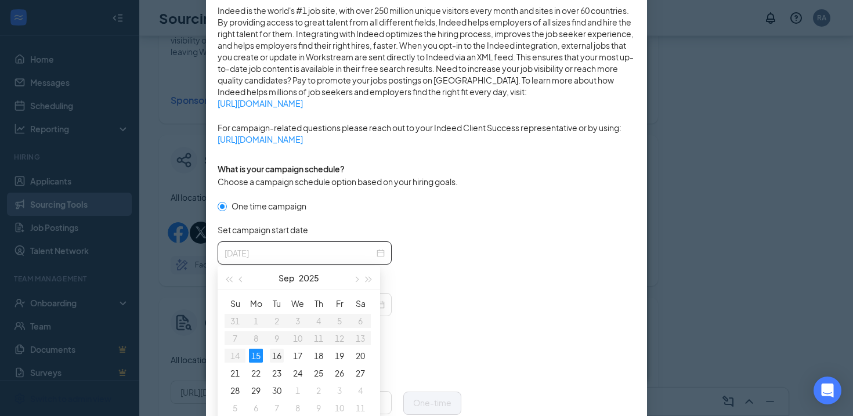
type input "[DATE]"
click at [277, 360] on div "16" at bounding box center [277, 356] width 14 height 14
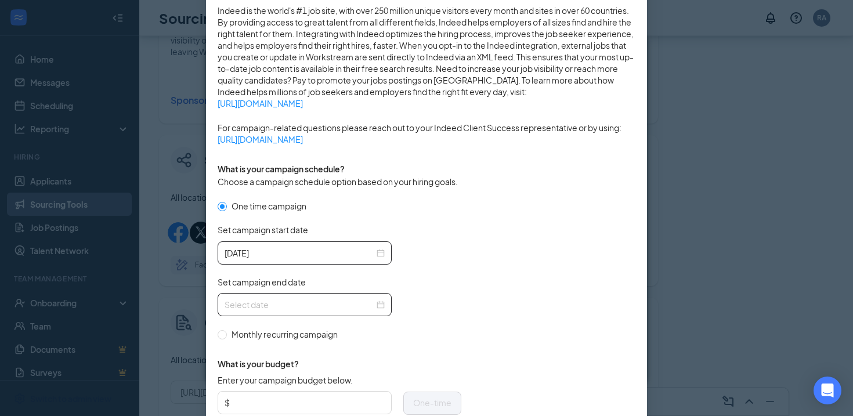
click at [380, 295] on div at bounding box center [304, 304] width 174 height 23
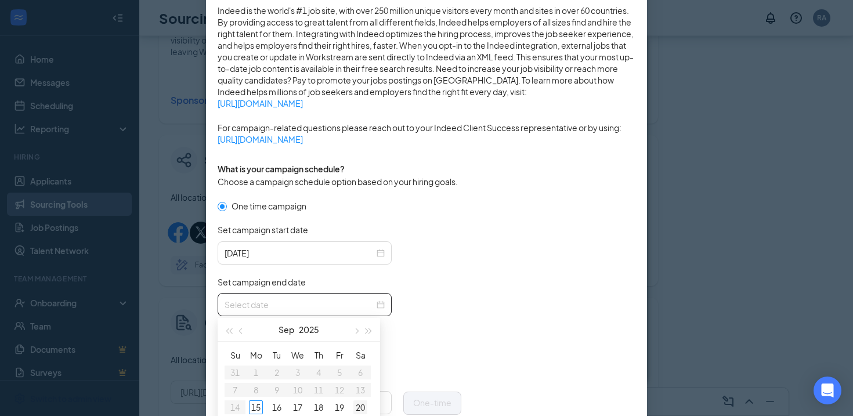
type input "[DATE]"
click at [361, 409] on div "20" at bounding box center [360, 407] width 14 height 14
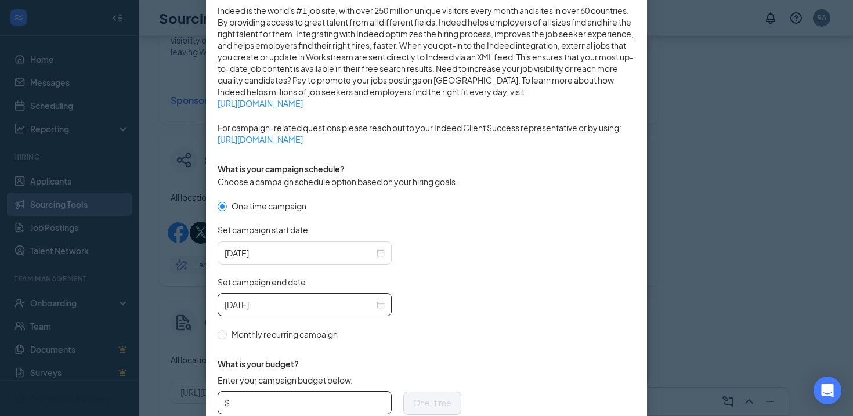
click at [269, 396] on input "Enter your campaign budget below." at bounding box center [308, 402] width 153 height 17
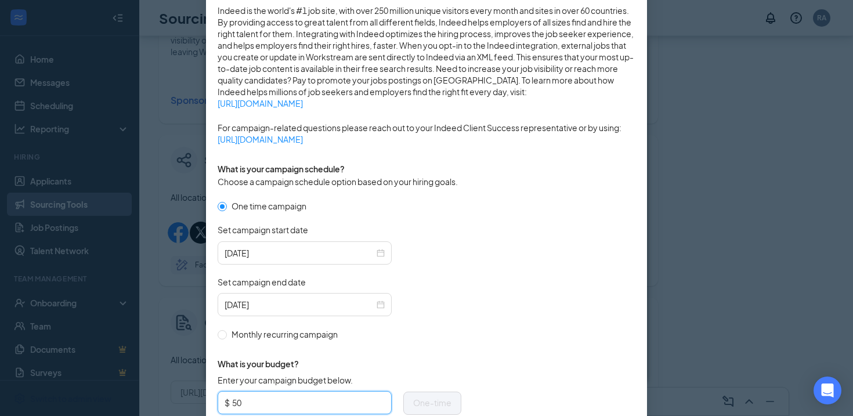
type input "50"
click at [409, 350] on div "What is your budget? Enter your campaign budget below. $ 50 One-time Target app…" at bounding box center [339, 417] width 244 height 154
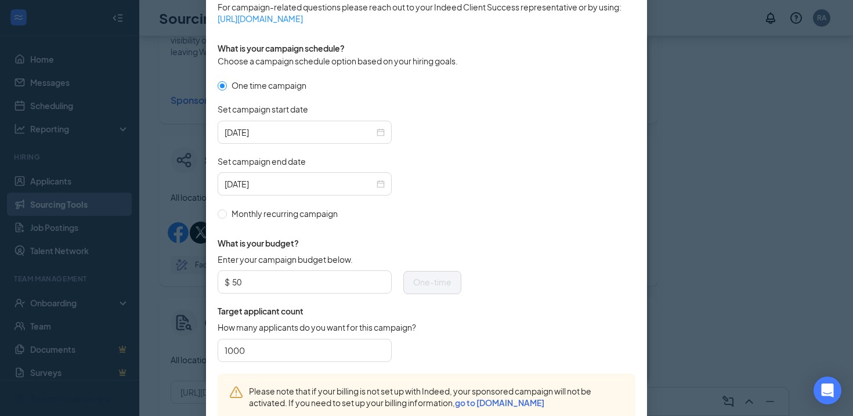
scroll to position [328, 0]
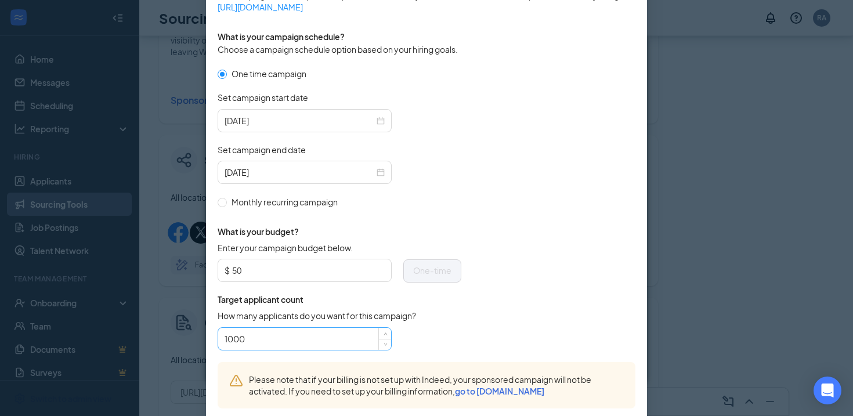
click at [315, 335] on input "1000" at bounding box center [304, 338] width 160 height 17
type input "100"
click at [534, 331] on form "One time campaign Set campaign start date [DATE] Set campaign end date [DATE] M…" at bounding box center [426, 214] width 418 height 295
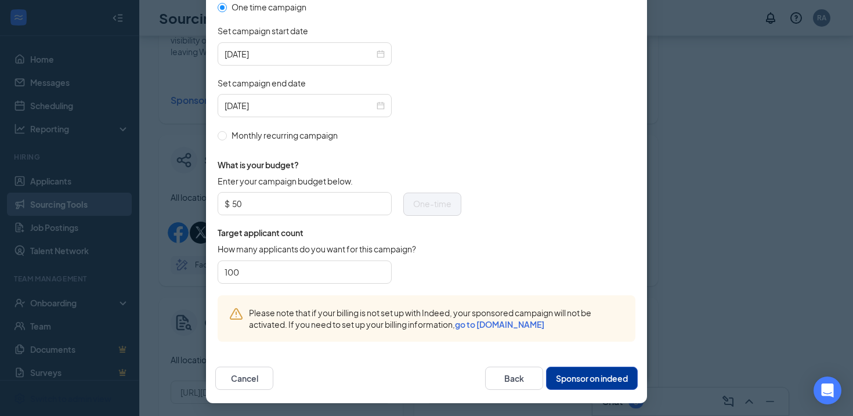
click at [581, 376] on button "Sponsor on indeed" at bounding box center [592, 378] width 92 height 23
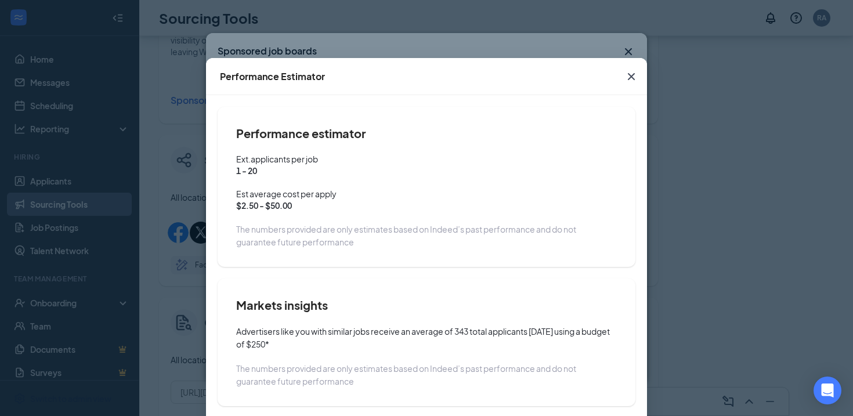
scroll to position [66, 0]
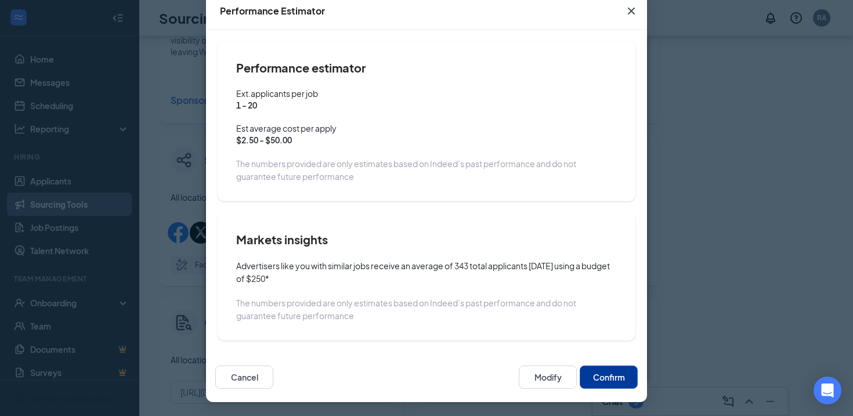
click at [599, 377] on button "Confirm" at bounding box center [608, 376] width 58 height 23
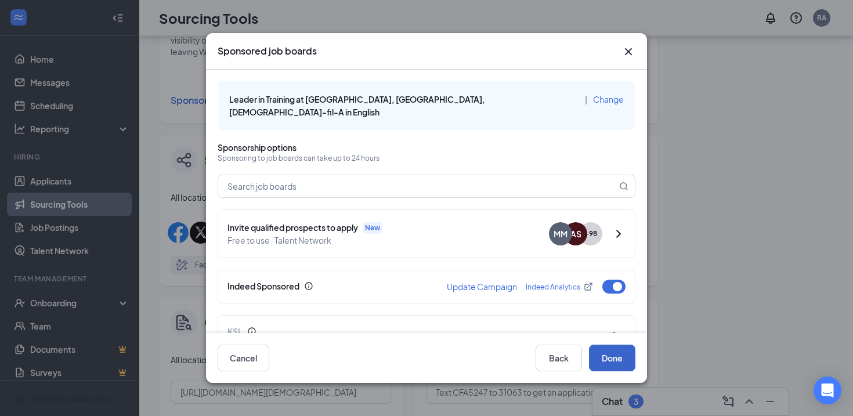
click at [611, 357] on button "Done" at bounding box center [612, 358] width 46 height 27
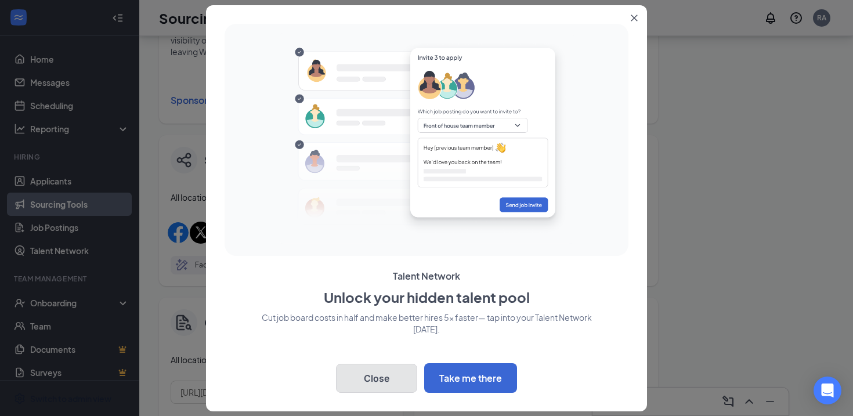
click at [374, 381] on button "Close" at bounding box center [376, 378] width 81 height 29
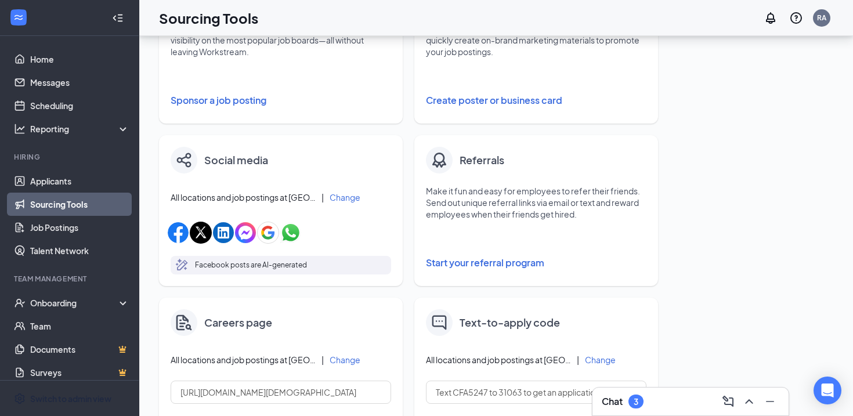
click at [222, 101] on button "Sponsor a job posting" at bounding box center [281, 100] width 220 height 23
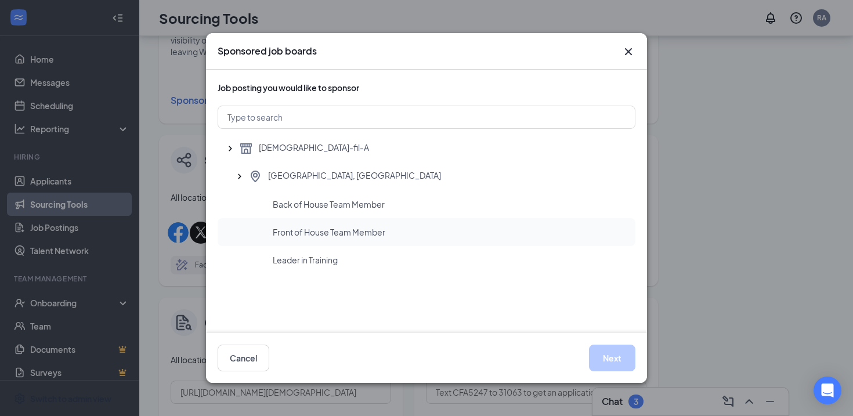
click at [302, 225] on div "Front of House Team Member" at bounding box center [426, 232] width 418 height 28
click at [617, 367] on button "Next" at bounding box center [612, 358] width 46 height 27
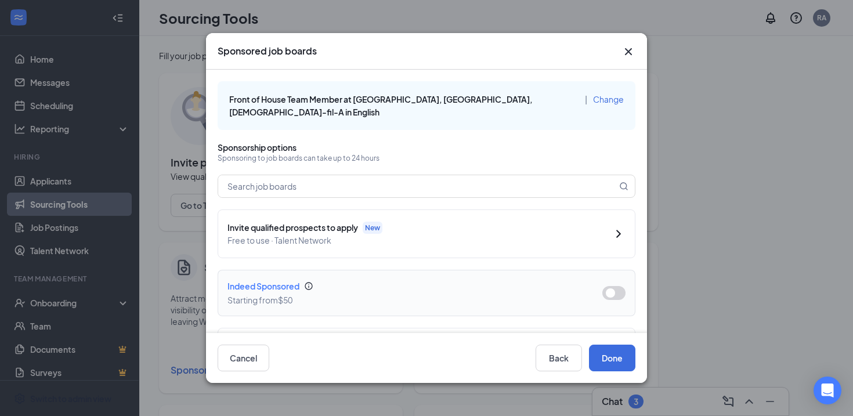
click at [615, 286] on button "button" at bounding box center [613, 293] width 23 height 14
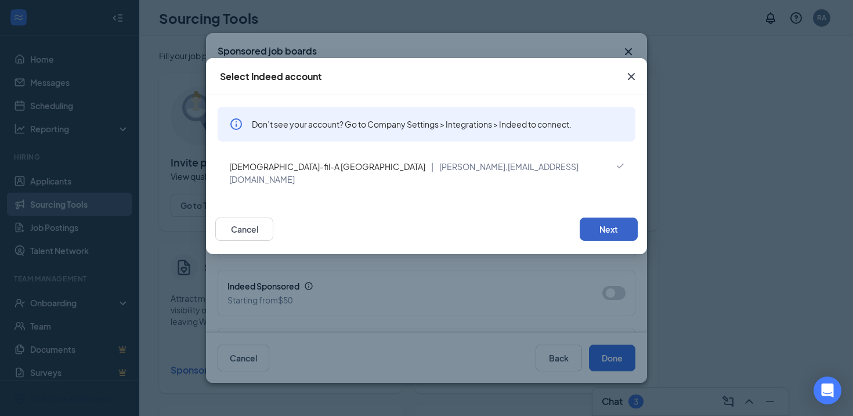
click at [610, 217] on button "Next" at bounding box center [608, 228] width 58 height 23
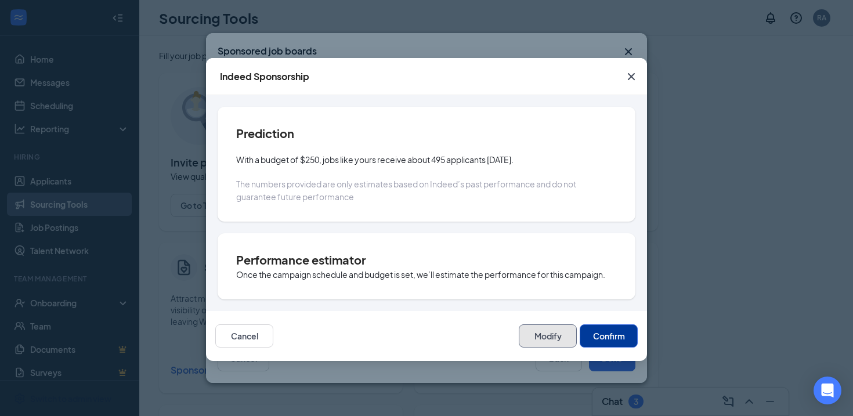
click at [543, 335] on button "Modify" at bounding box center [548, 335] width 58 height 23
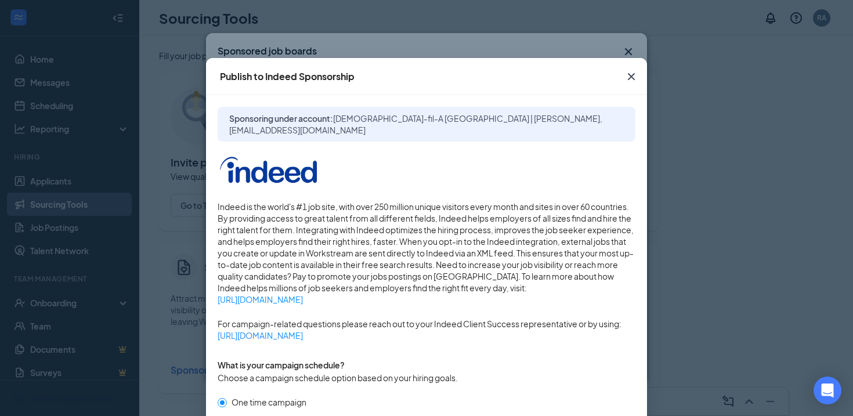
scroll to position [369, 0]
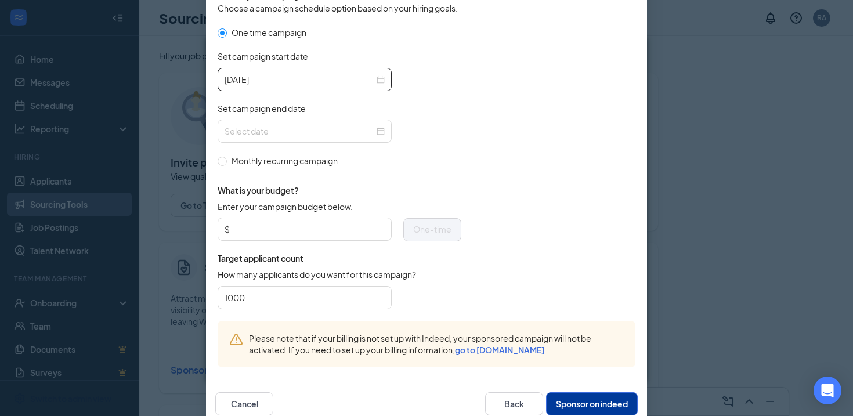
click at [379, 71] on div "[DATE]" at bounding box center [304, 79] width 174 height 23
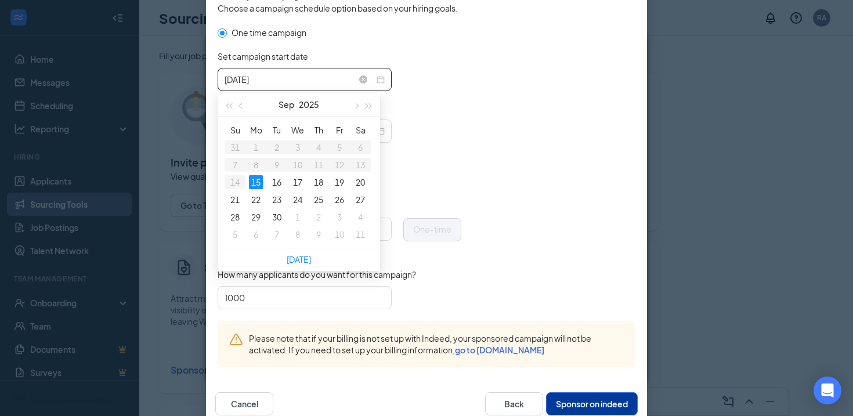
click at [379, 73] on div "[DATE]" at bounding box center [304, 79] width 160 height 13
type input "[DATE]"
click at [281, 179] on div "16" at bounding box center [277, 182] width 14 height 14
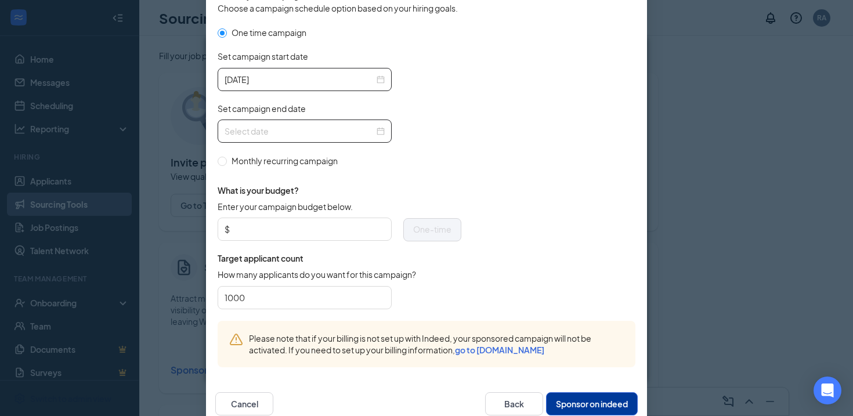
click at [379, 133] on div at bounding box center [304, 131] width 160 height 13
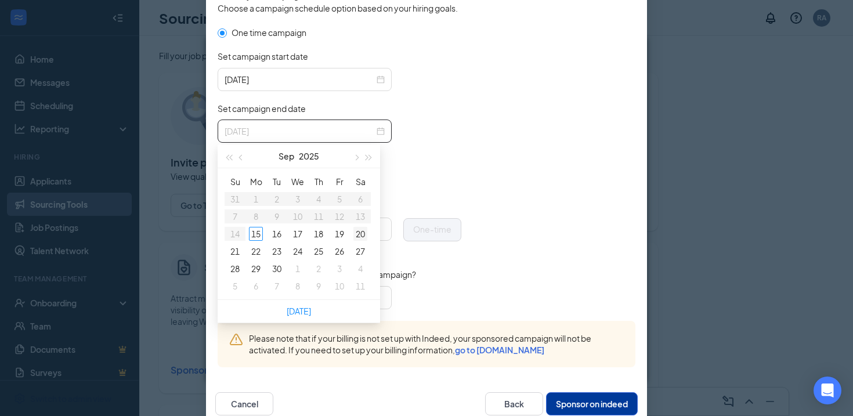
type input "[DATE]"
click at [352, 232] on td "20" at bounding box center [360, 233] width 21 height 17
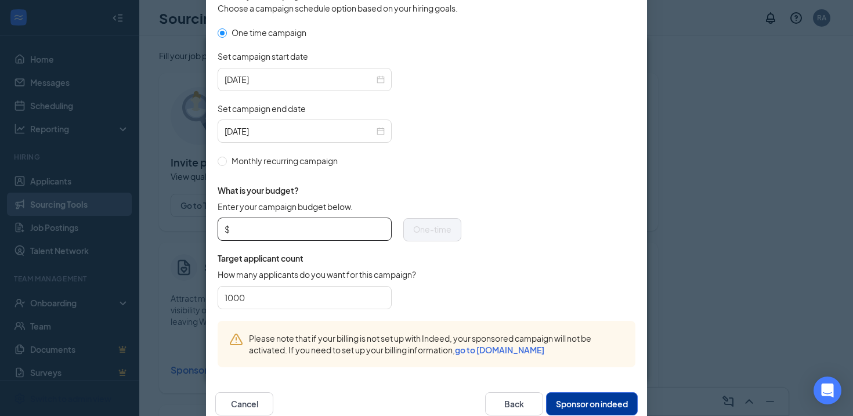
click at [259, 228] on input "Enter your campaign budget below." at bounding box center [308, 228] width 153 height 17
type input "50"
click at [318, 287] on div "1000" at bounding box center [304, 297] width 174 height 23
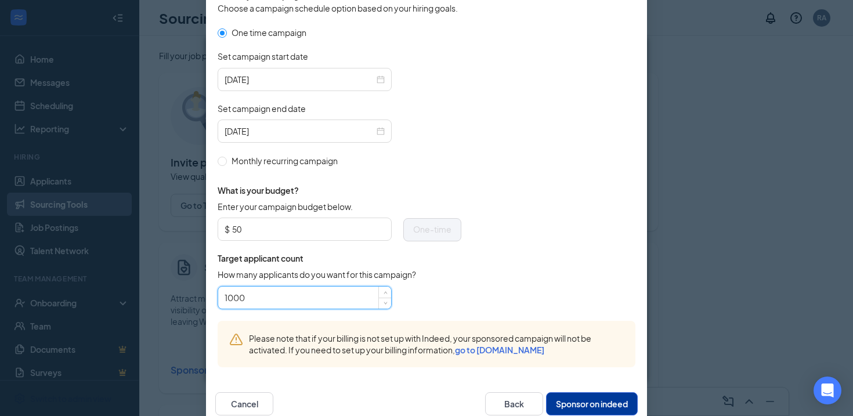
click at [318, 295] on input "1000" at bounding box center [304, 297] width 160 height 17
type input "100"
click at [487, 291] on form "One time campaign Set campaign start date [DATE] Set campaign end date [DATE] M…" at bounding box center [426, 173] width 418 height 295
click at [587, 411] on button "Sponsor on indeed" at bounding box center [592, 403] width 92 height 23
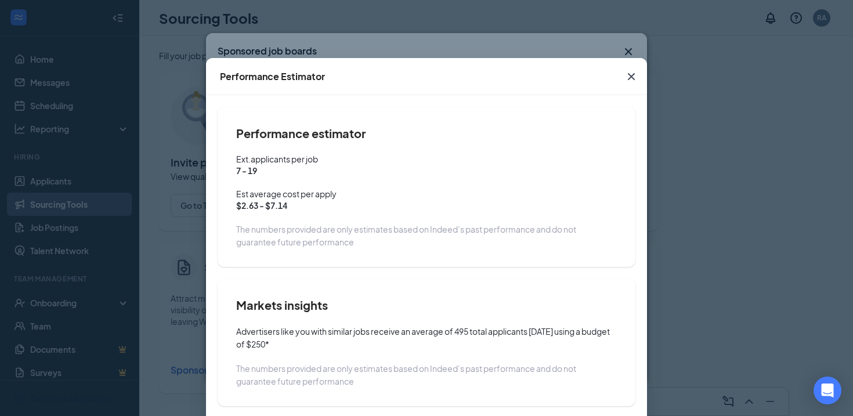
scroll to position [66, 0]
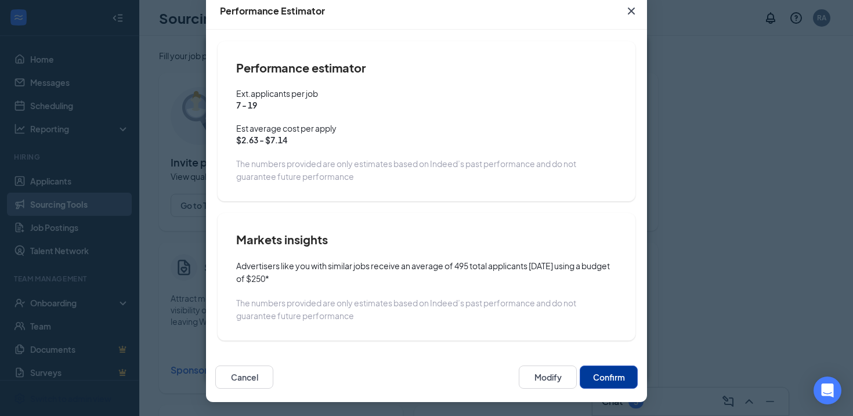
click at [615, 368] on button "Confirm" at bounding box center [608, 376] width 58 height 23
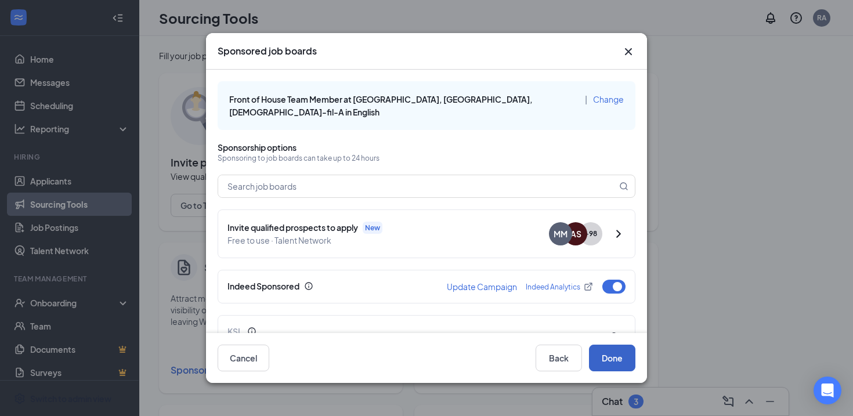
click at [603, 357] on button "Done" at bounding box center [612, 358] width 46 height 27
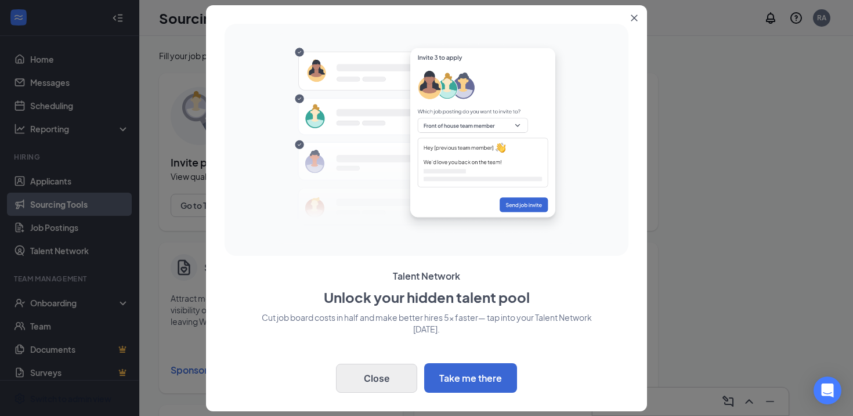
click at [397, 376] on button "Close" at bounding box center [376, 378] width 81 height 29
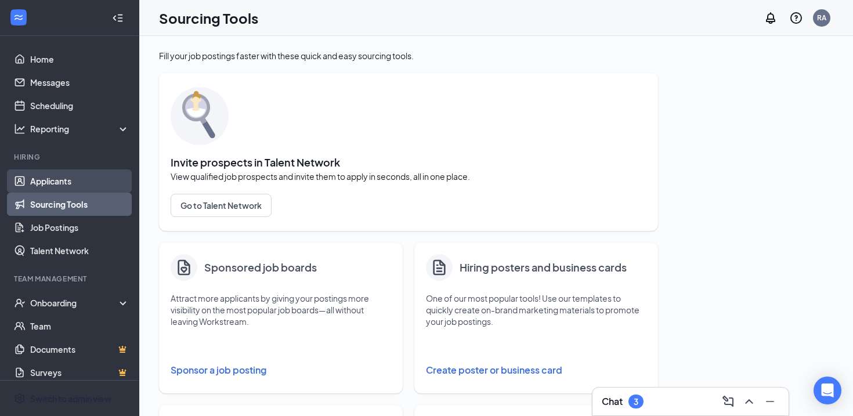
click at [56, 175] on link "Applicants" at bounding box center [79, 180] width 99 height 23
